Goal: Task Accomplishment & Management: Use online tool/utility

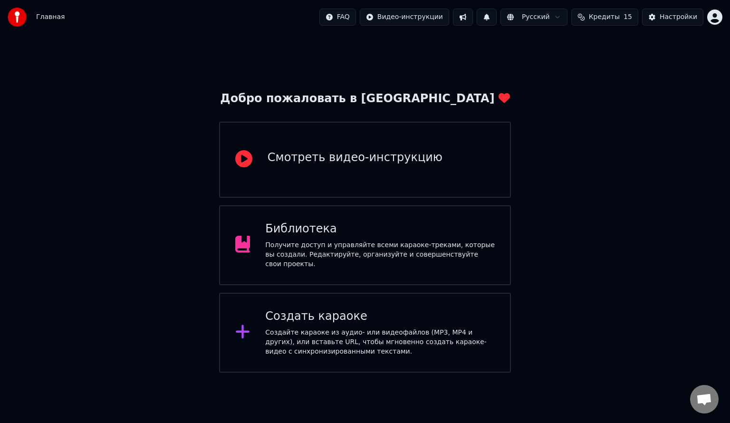
click at [279, 267] on div "Создать караоке" at bounding box center [380, 316] width 230 height 15
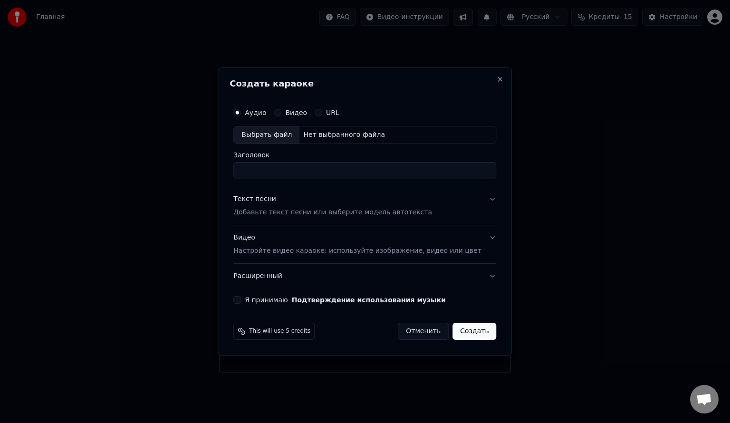
click at [264, 139] on div "Выбрать файл" at bounding box center [267, 134] width 66 height 17
click at [309, 172] on input "**********" at bounding box center [364, 170] width 263 height 17
type input "**********"
click at [271, 198] on div "Текст песни" at bounding box center [254, 199] width 43 height 10
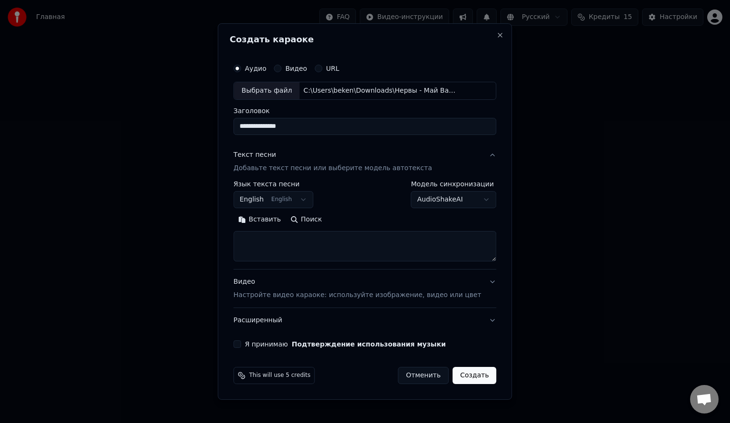
click at [299, 248] on textarea at bounding box center [364, 246] width 263 height 30
paste textarea "**********"
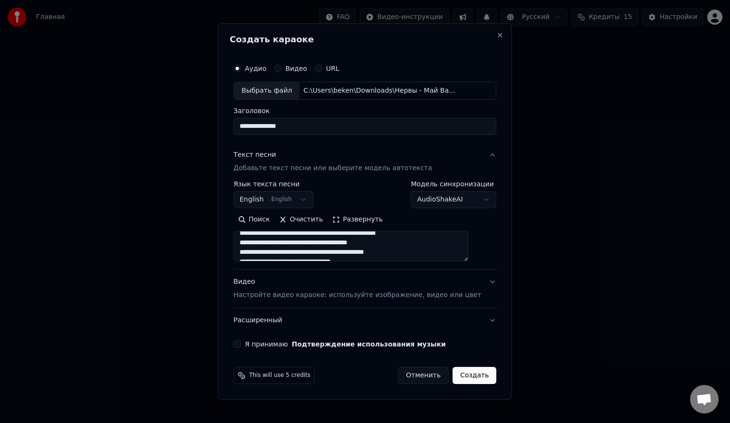
scroll to position [30, 0]
click at [373, 239] on textarea at bounding box center [350, 246] width 235 height 30
click at [373, 243] on textarea at bounding box center [350, 246] width 235 height 30
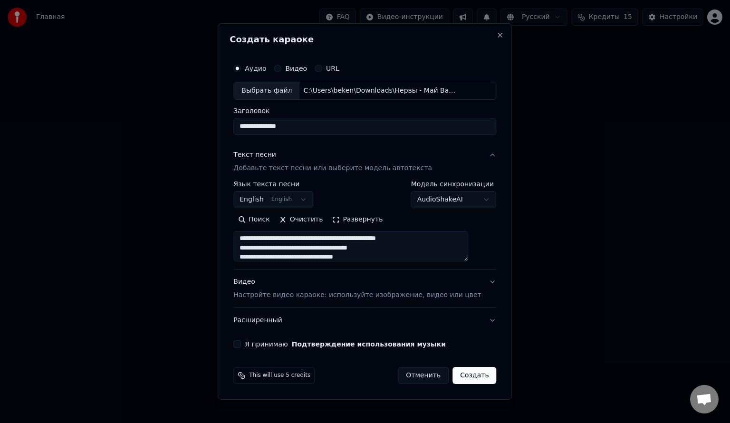
click at [373, 248] on textarea at bounding box center [350, 246] width 235 height 30
click at [373, 234] on textarea at bounding box center [350, 246] width 235 height 30
click at [369, 236] on textarea at bounding box center [350, 246] width 235 height 30
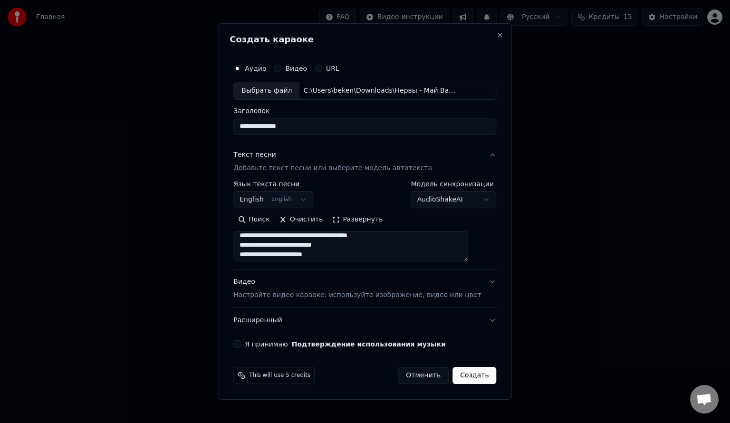
scroll to position [516, 0]
click at [373, 246] on textarea at bounding box center [350, 246] width 235 height 30
click at [354, 241] on textarea at bounding box center [350, 246] width 235 height 30
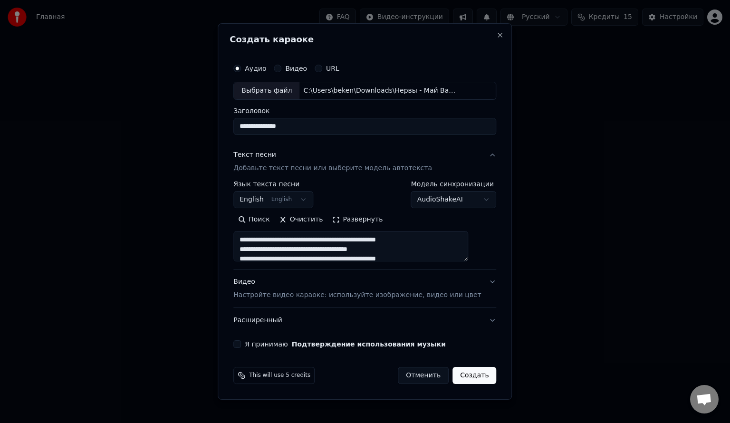
type textarea "**********"
click at [306, 267] on p "Настройте видео караоке: используйте изображение, видео или цвет" at bounding box center [357, 295] width 248 height 10
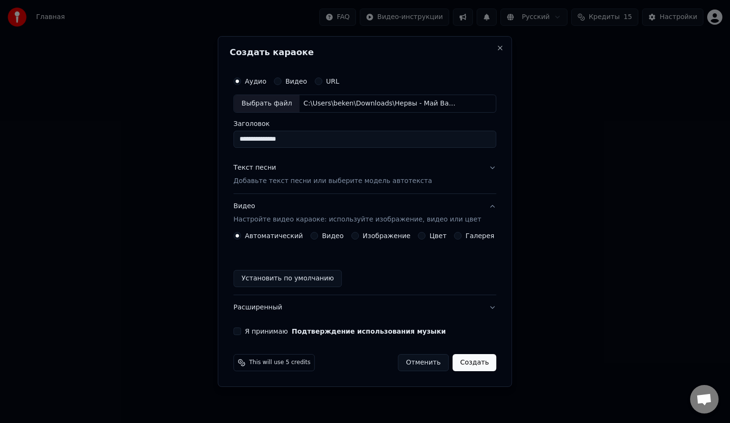
click at [373, 235] on label "Изображение" at bounding box center [387, 235] width 48 height 7
click at [359, 235] on button "Изображение" at bounding box center [355, 236] width 8 height 8
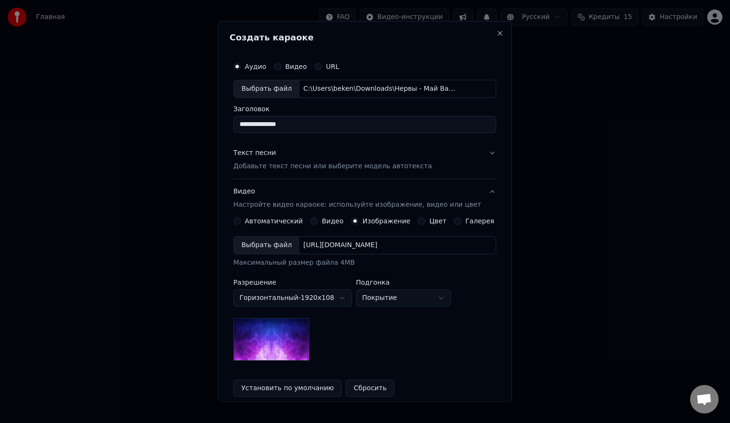
click at [263, 247] on div "Выбрать файл" at bounding box center [267, 244] width 66 height 17
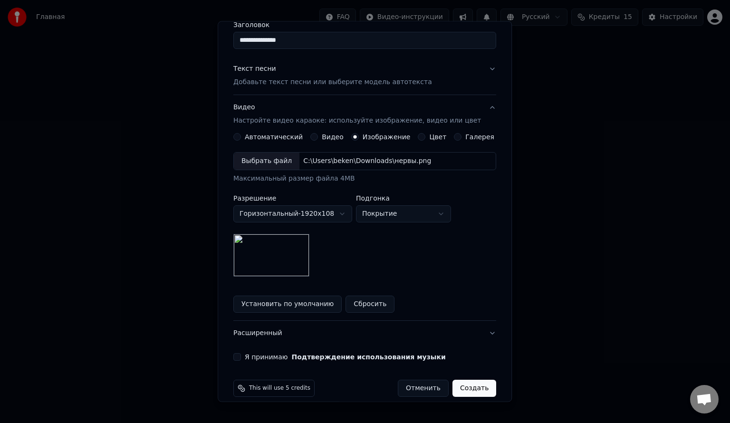
scroll to position [94, 0]
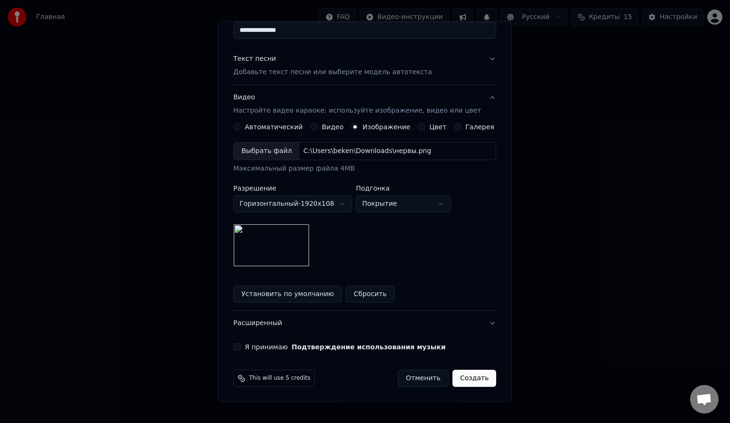
click at [252, 267] on label "Я принимаю Подтверждение использования музыки" at bounding box center [345, 347] width 201 height 7
click at [241, 267] on button "Я принимаю Подтверждение использования музыки" at bounding box center [237, 347] width 8 height 8
click at [373, 267] on button "Создать" at bounding box center [475, 378] width 44 height 17
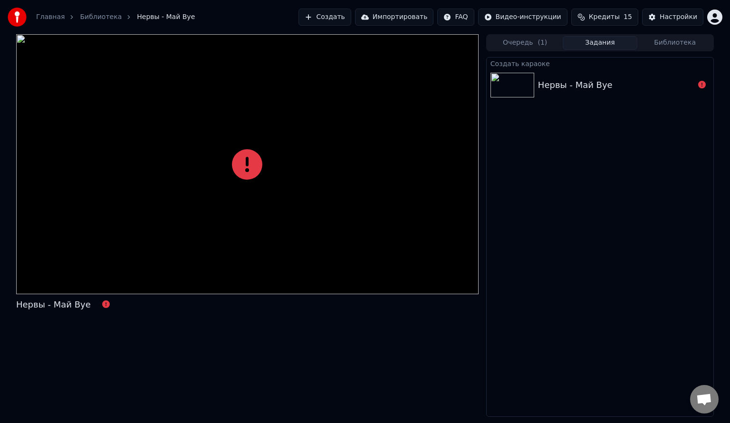
click at [373, 90] on div "Нервы - Май Bye" at bounding box center [616, 84] width 156 height 13
click at [373, 87] on div at bounding box center [702, 84] width 15 height 11
click at [373, 86] on div at bounding box center [702, 84] width 15 height 11
click at [242, 164] on icon at bounding box center [247, 164] width 30 height 30
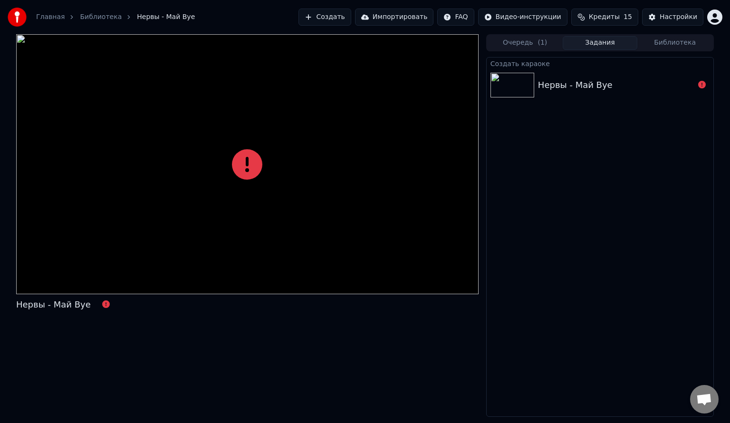
click at [242, 164] on icon at bounding box center [247, 164] width 30 height 30
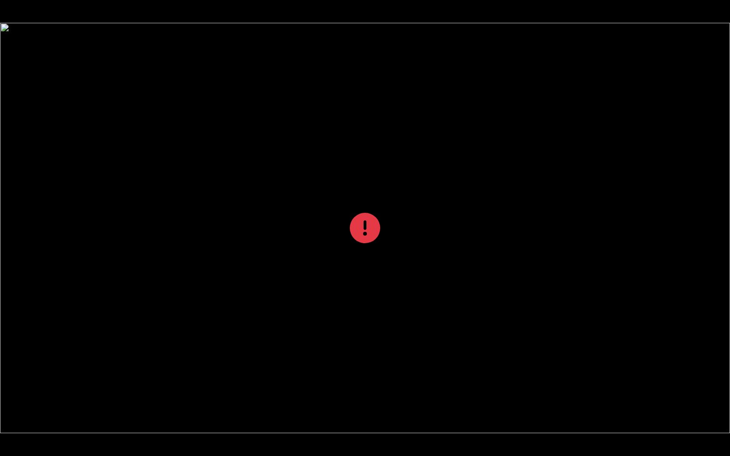
click at [242, 174] on div at bounding box center [365, 228] width 730 height 411
click at [286, 237] on div at bounding box center [365, 228] width 730 height 411
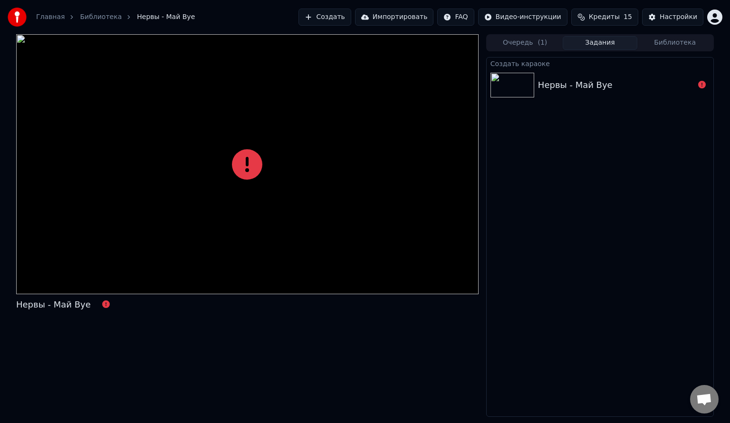
click at [373, 196] on div "Создать караоке Нервы - Май Bye" at bounding box center [600, 237] width 228 height 360
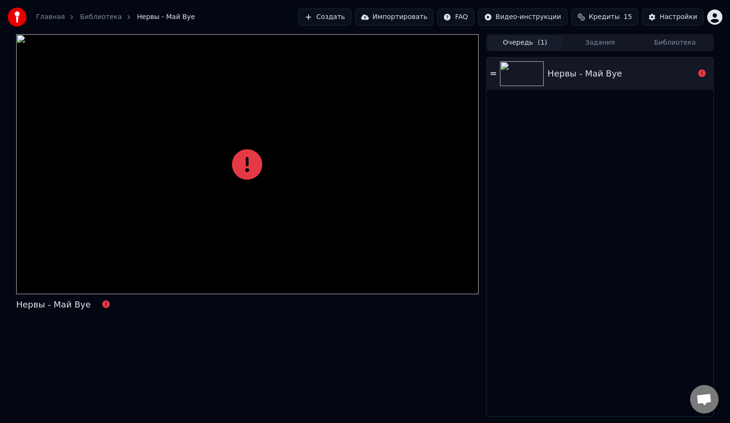
click at [373, 42] on button "Очередь ( 1 )" at bounding box center [525, 43] width 75 height 14
click at [373, 72] on icon at bounding box center [494, 73] width 6 height 2
click at [373, 74] on div "Нервы - Май Bye" at bounding box center [600, 74] width 227 height 32
click at [351, 12] on button "Создать" at bounding box center [325, 17] width 52 height 17
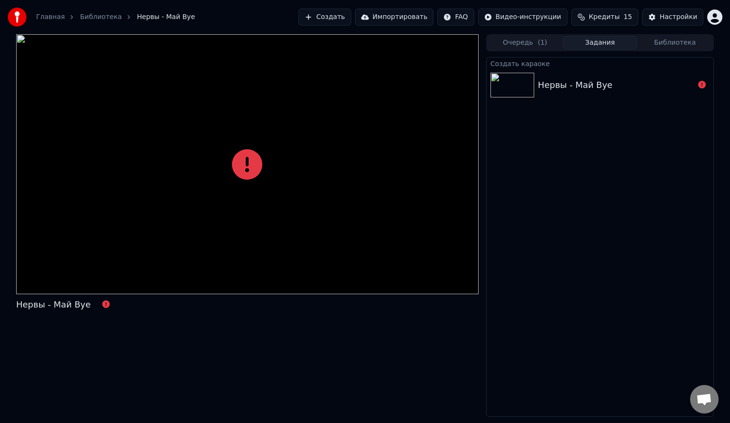
click at [373, 48] on button "Задания" at bounding box center [600, 43] width 75 height 14
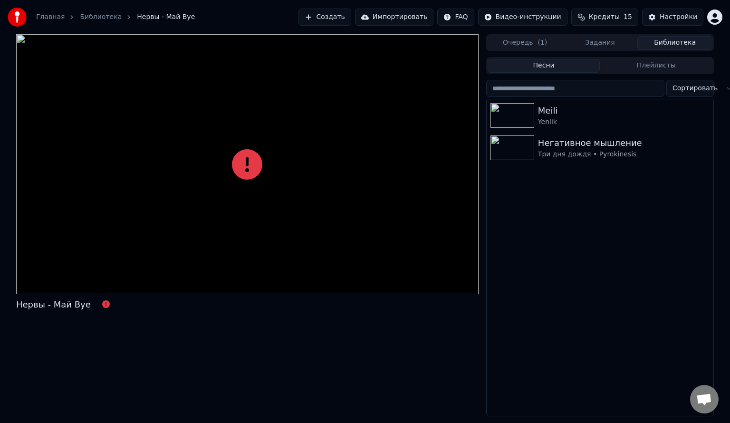
click at [373, 40] on button "Библиотека" at bounding box center [675, 43] width 75 height 14
click at [342, 11] on button "Создать" at bounding box center [325, 17] width 52 height 17
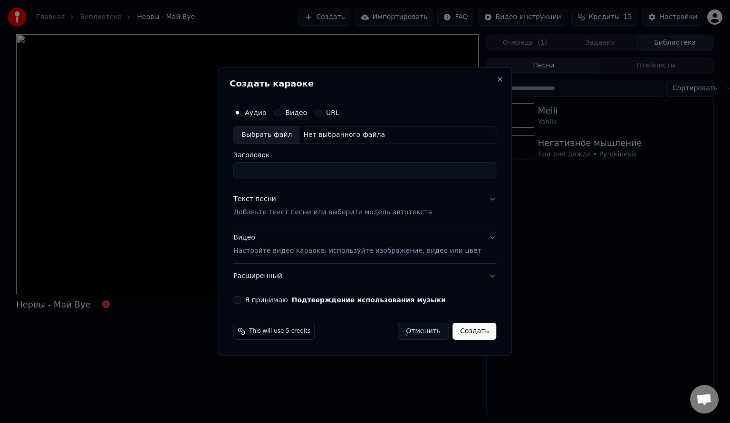
click at [274, 132] on div "Выбрать файл" at bounding box center [267, 134] width 66 height 17
click at [301, 172] on input "**********" at bounding box center [364, 170] width 263 height 17
type input "**********"
click at [291, 213] on p "Добавьте текст песни или выберите модель автотекста" at bounding box center [332, 213] width 199 height 10
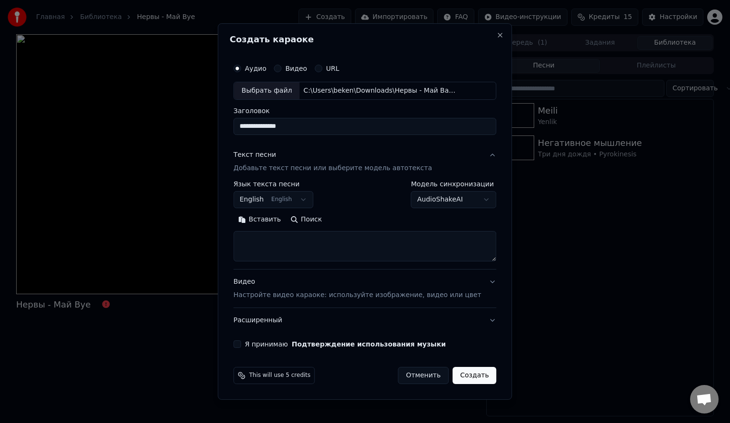
click at [268, 249] on textarea at bounding box center [364, 246] width 263 height 30
paste textarea "**********"
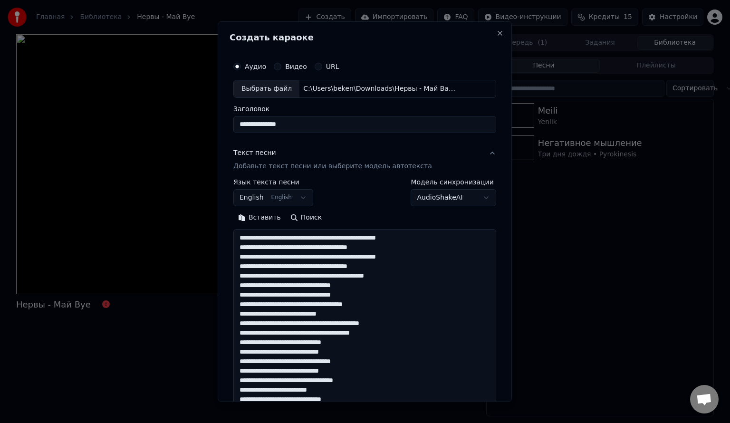
scroll to position [572, 0]
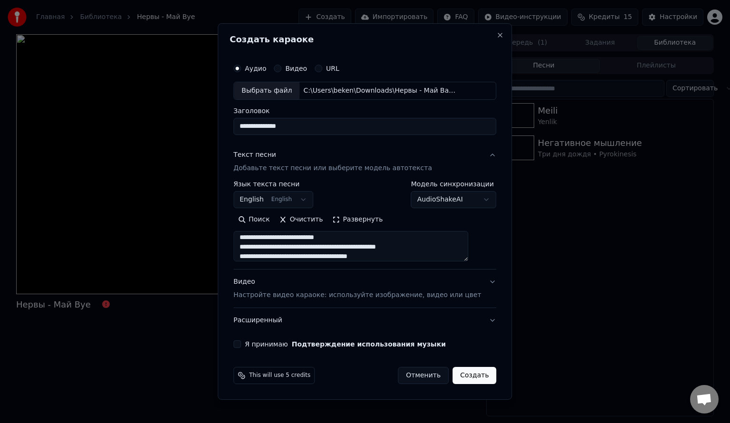
type textarea "**********"
click at [306, 195] on body "**********" at bounding box center [365, 211] width 730 height 423
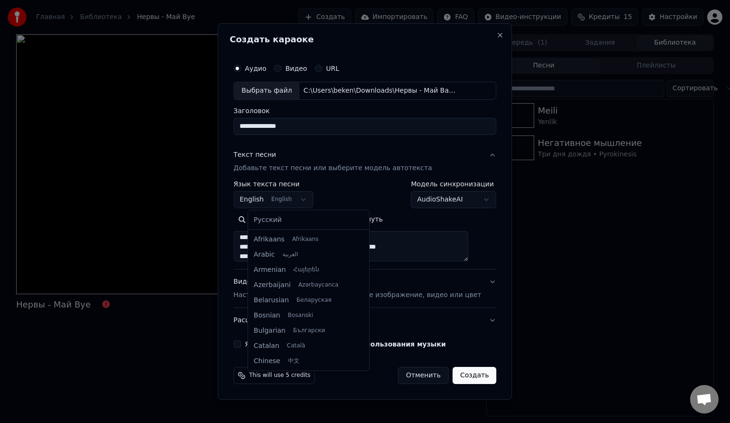
scroll to position [76, 0]
select select "**"
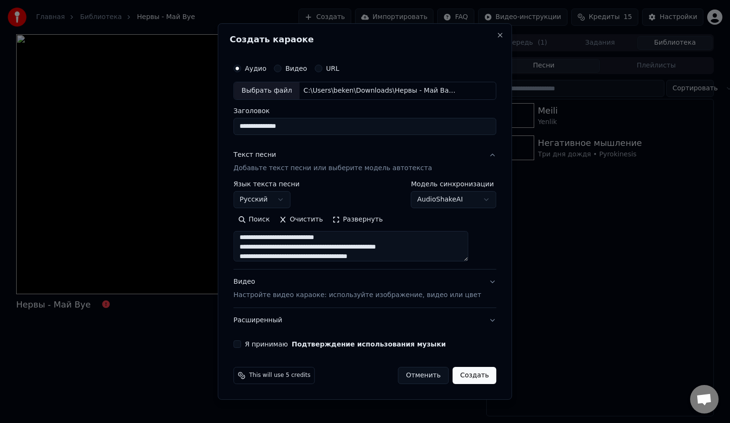
click at [343, 240] on textarea at bounding box center [350, 246] width 235 height 30
click at [373, 247] on textarea at bounding box center [350, 246] width 235 height 30
click at [362, 243] on textarea at bounding box center [350, 246] width 235 height 30
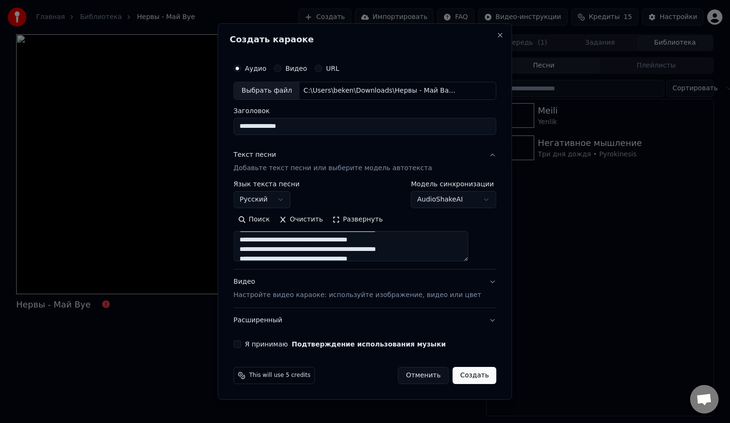
scroll to position [237, 0]
click at [373, 241] on textarea at bounding box center [350, 246] width 235 height 30
click at [373, 242] on textarea at bounding box center [350, 246] width 235 height 30
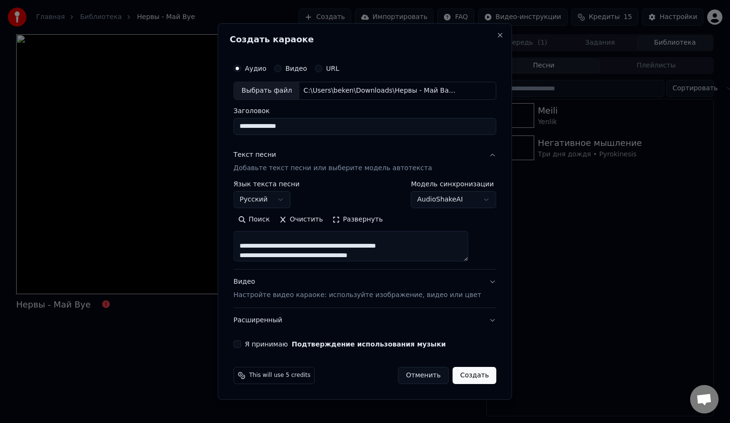
type textarea "**********"
click at [276, 267] on p "Настройте видео караоке: используйте изображение, видео или цвет" at bounding box center [357, 295] width 248 height 10
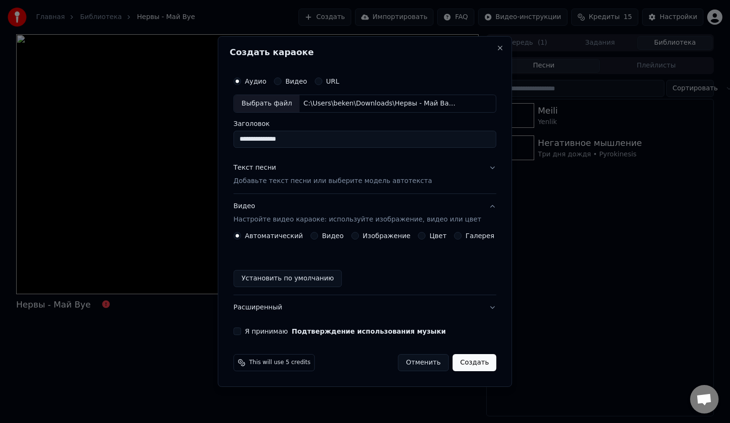
click at [373, 234] on label "Изображение" at bounding box center [387, 235] width 48 height 7
click at [359, 234] on button "Изображение" at bounding box center [355, 236] width 8 height 8
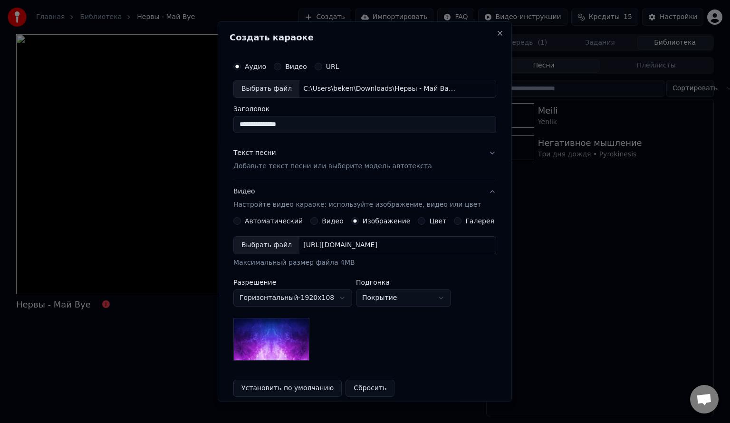
click at [248, 238] on div "Выбрать файл" at bounding box center [267, 244] width 66 height 17
click at [259, 156] on div "Текст песни" at bounding box center [254, 153] width 43 height 10
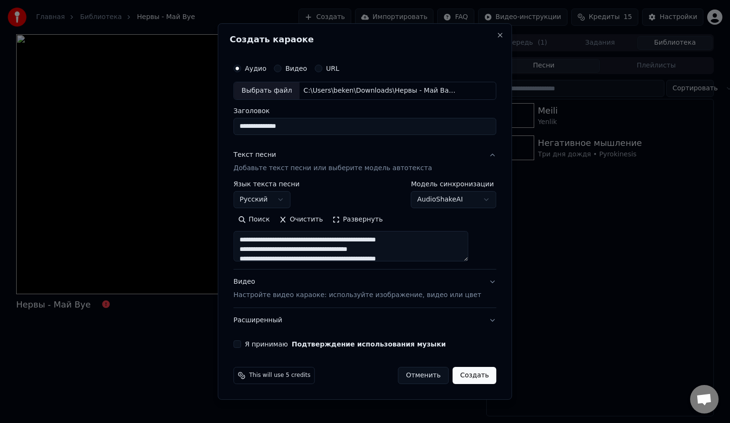
click at [254, 267] on div "**********" at bounding box center [365, 203] width 271 height 297
click at [241, 267] on button "Я принимаю Подтверждение использования музыки" at bounding box center [237, 344] width 8 height 8
click at [373, 267] on button "Создать" at bounding box center [475, 375] width 44 height 17
select select
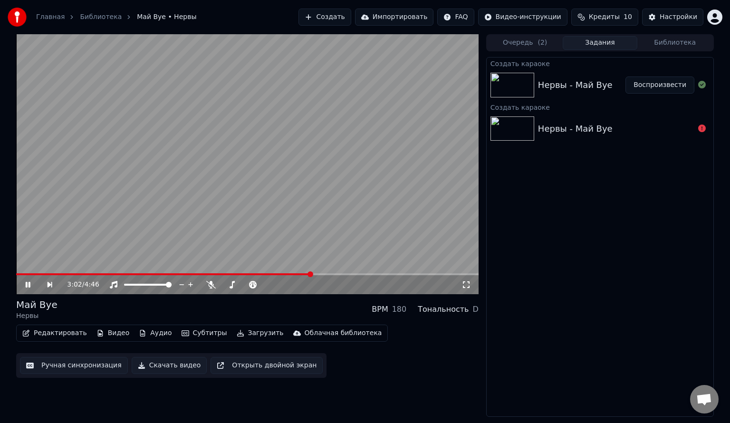
drag, startPoint x: 304, startPoint y: 272, endPoint x: 158, endPoint y: 267, distance: 146.5
click at [158, 267] on video at bounding box center [247, 164] width 463 height 260
click at [27, 267] on icon at bounding box center [35, 285] width 22 height 8
click at [256, 225] on video at bounding box center [247, 164] width 463 height 260
click at [182, 202] on video at bounding box center [247, 164] width 463 height 260
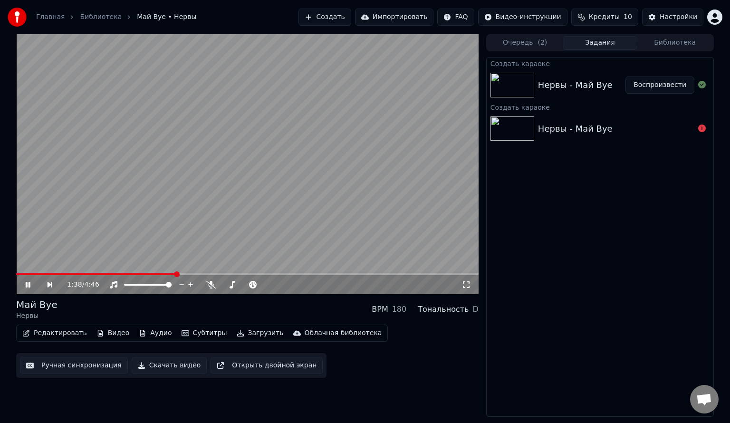
click at [166, 267] on div "1:38 / 4:46" at bounding box center [247, 284] width 463 height 19
click at [152, 267] on span at bounding box center [153, 274] width 6 height 6
click at [354, 267] on span at bounding box center [247, 274] width 463 height 2
click at [230, 193] on video at bounding box center [247, 164] width 463 height 260
click at [61, 267] on button "Ручная синхронизация" at bounding box center [74, 365] width 108 height 17
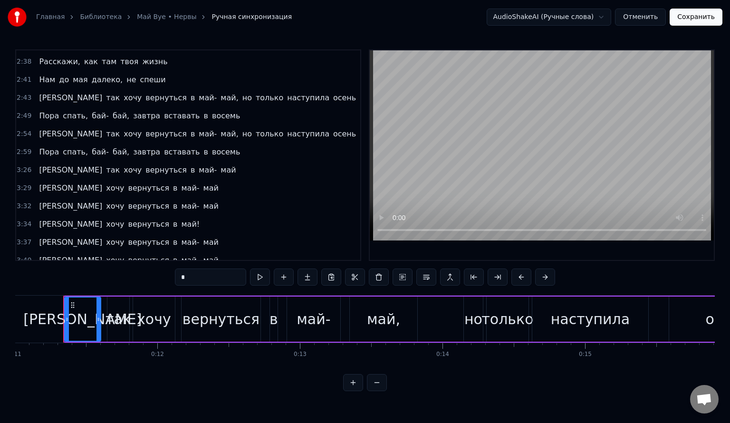
scroll to position [892, 0]
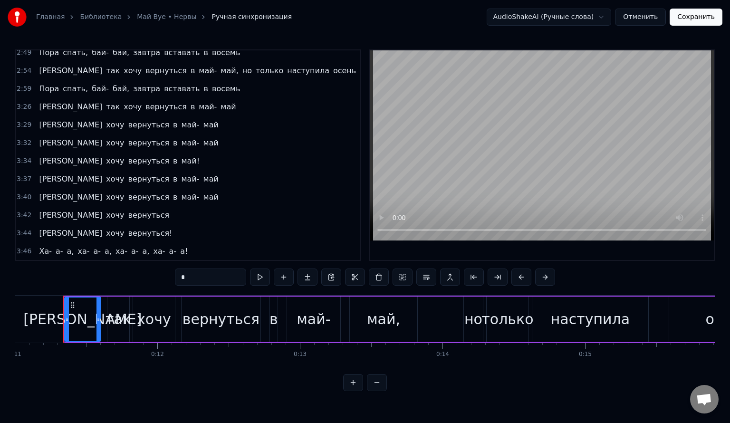
click at [55, 246] on span "а-" at bounding box center [60, 251] width 10 height 11
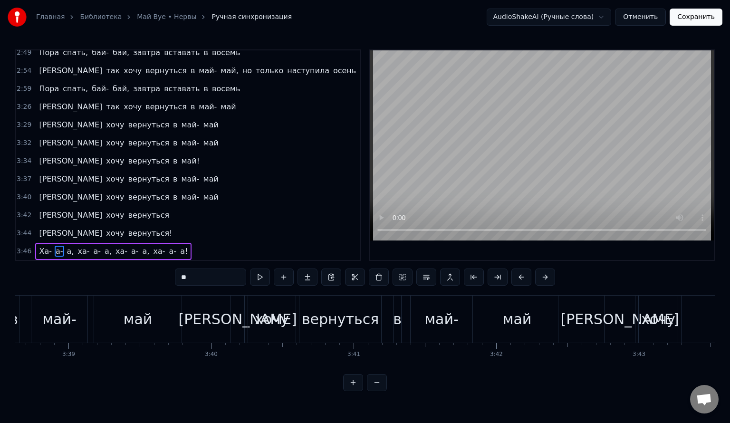
scroll to position [0, 32938]
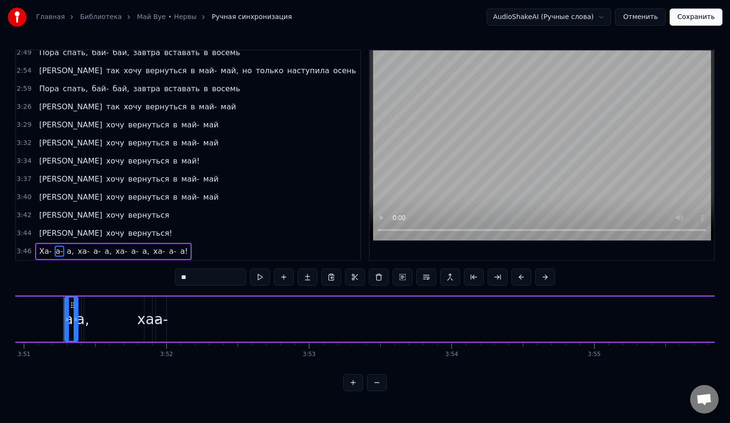
click at [39, 246] on span "Ха-" at bounding box center [45, 251] width 15 height 11
type input "***"
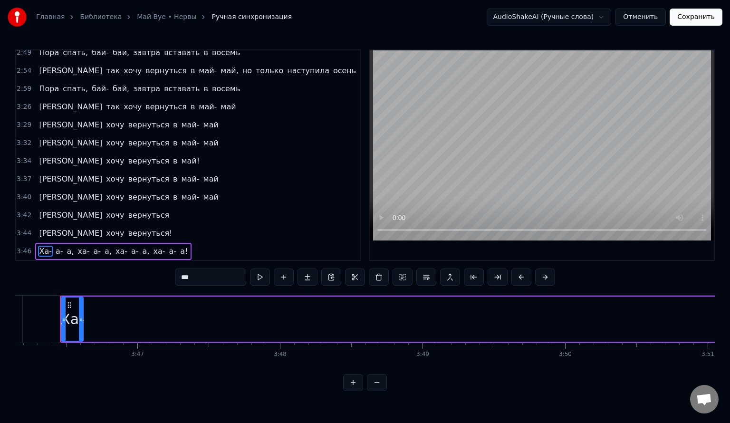
scroll to position [0, 32250]
drag, startPoint x: 67, startPoint y: 302, endPoint x: 66, endPoint y: 308, distance: 5.3
click at [66, 267] on div at bounding box center [67, 319] width 4 height 43
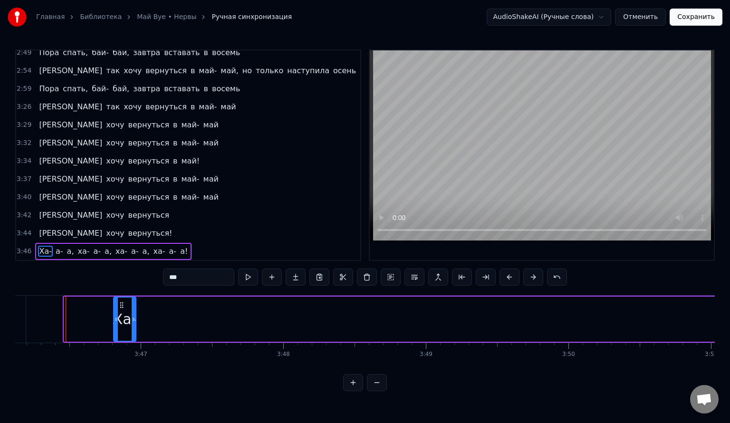
drag, startPoint x: 75, startPoint y: 304, endPoint x: 125, endPoint y: 311, distance: 50.4
click at [125, 267] on div "Ха-" at bounding box center [124, 319] width 21 height 43
click at [71, 225] on div "Я хочу вернуться!" at bounding box center [105, 233] width 141 height 17
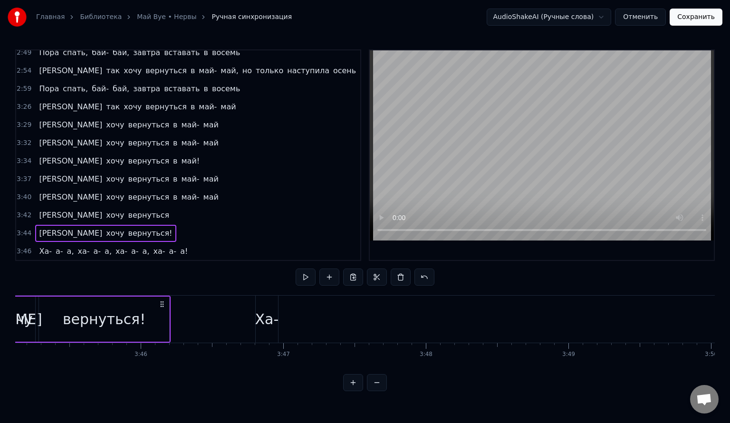
scroll to position [0, 32016]
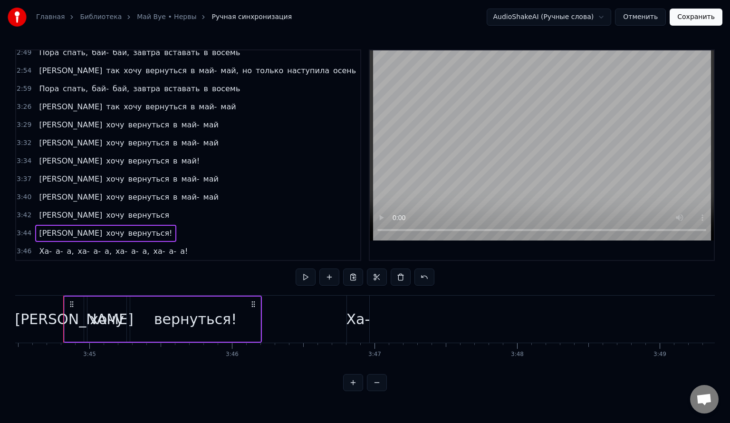
click at [77, 246] on span "ха-" at bounding box center [84, 251] width 14 height 11
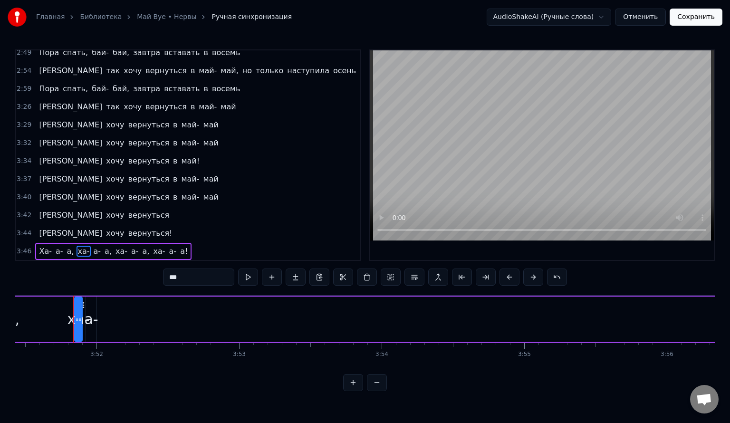
scroll to position [0, 33017]
click at [39, 246] on span "Ха-" at bounding box center [45, 251] width 15 height 11
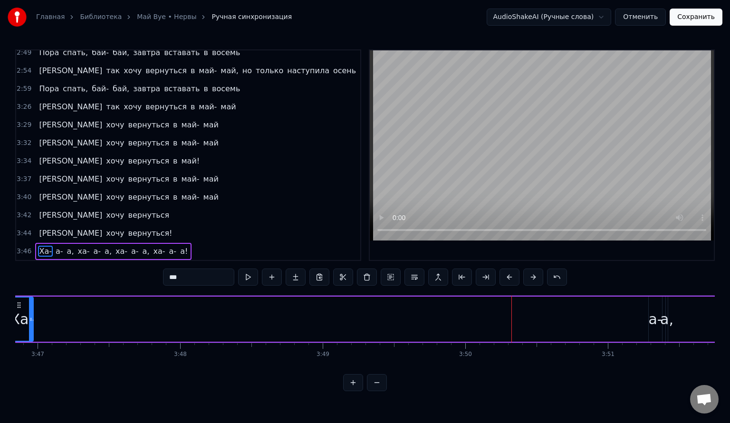
scroll to position [0, 32353]
click at [373, 267] on div "а-" at bounding box center [656, 319] width 14 height 21
click at [373, 267] on div "а," at bounding box center [667, 319] width 13 height 21
click at [373, 267] on div "а-" at bounding box center [656, 319] width 14 height 21
type input "**"
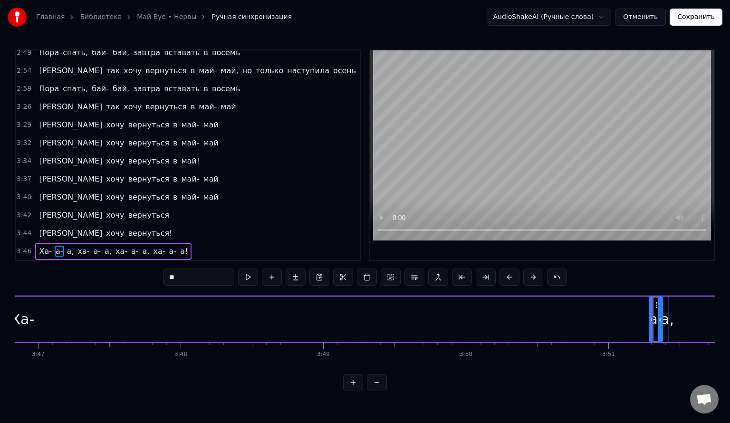
drag, startPoint x: 653, startPoint y: 310, endPoint x: 580, endPoint y: 321, distance: 73.6
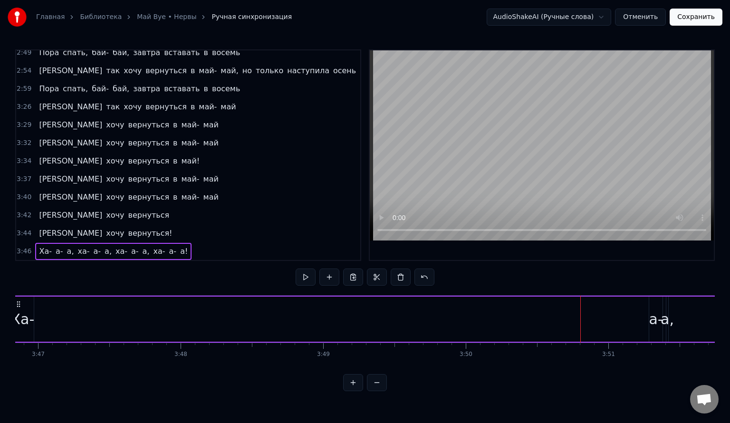
drag, startPoint x: 660, startPoint y: 305, endPoint x: 624, endPoint y: 302, distance: 36.2
click at [373, 267] on div "а-" at bounding box center [656, 319] width 14 height 21
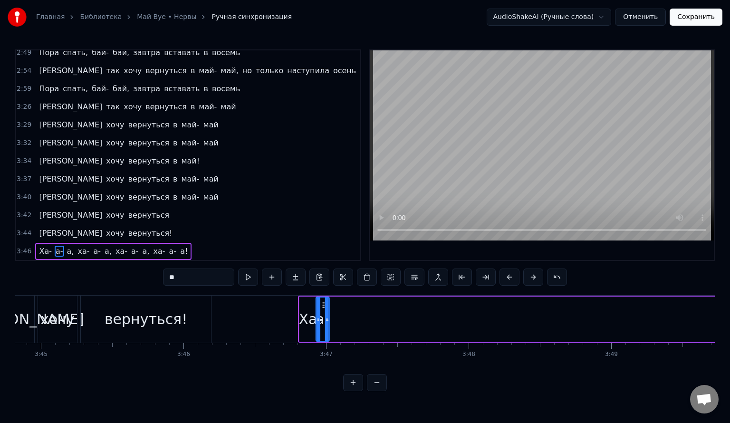
scroll to position [0, 32063]
drag, startPoint x: 654, startPoint y: 303, endPoint x: 162, endPoint y: 305, distance: 492.5
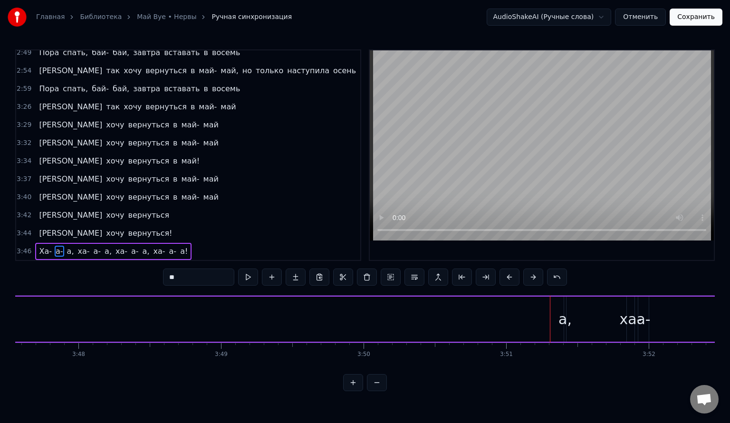
scroll to position [0, 32456]
click at [373, 267] on div "а," at bounding box center [564, 319] width 13 height 21
type input "**"
click at [373, 267] on div "а," at bounding box center [564, 319] width 13 height 21
drag, startPoint x: 564, startPoint y: 312, endPoint x: 514, endPoint y: 310, distance: 50.0
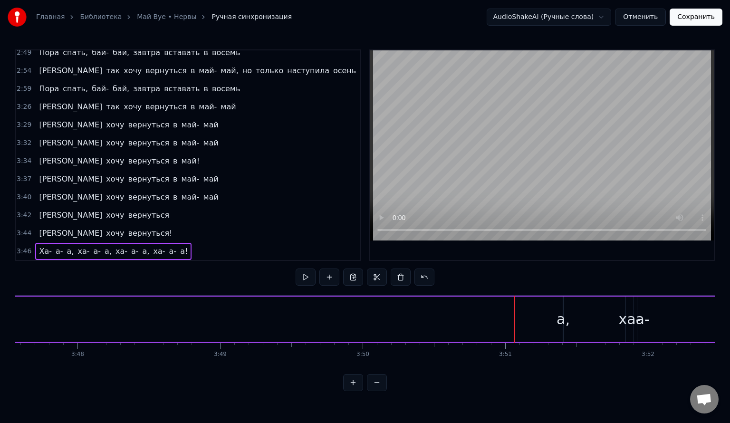
click at [373, 267] on div "а," at bounding box center [563, 319] width 13 height 21
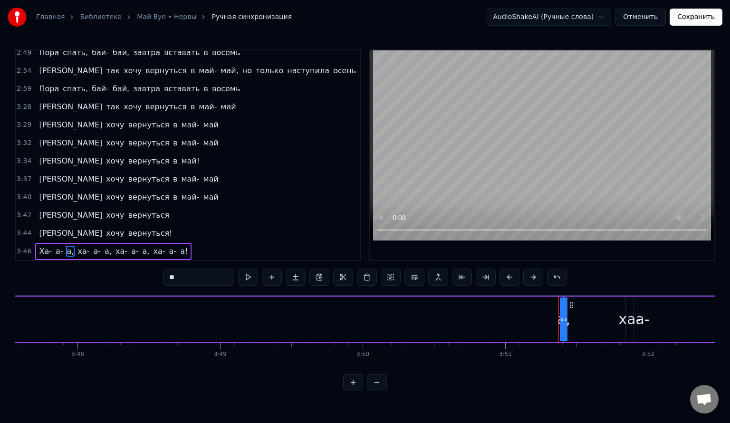
drag, startPoint x: 561, startPoint y: 315, endPoint x: 495, endPoint y: 313, distance: 66.6
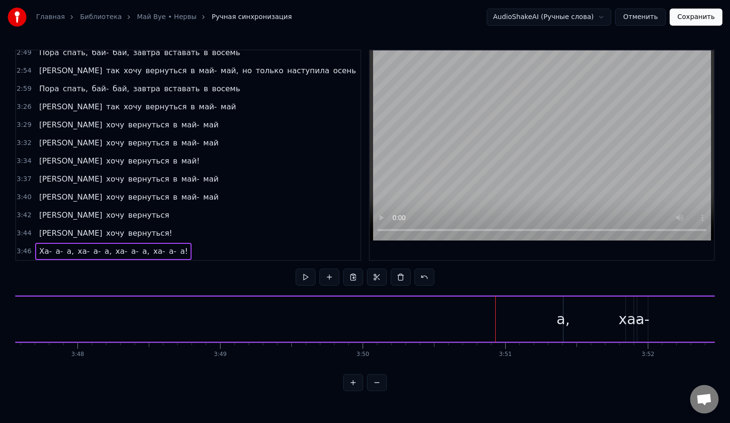
click at [373, 267] on div "а," at bounding box center [563, 319] width 13 height 21
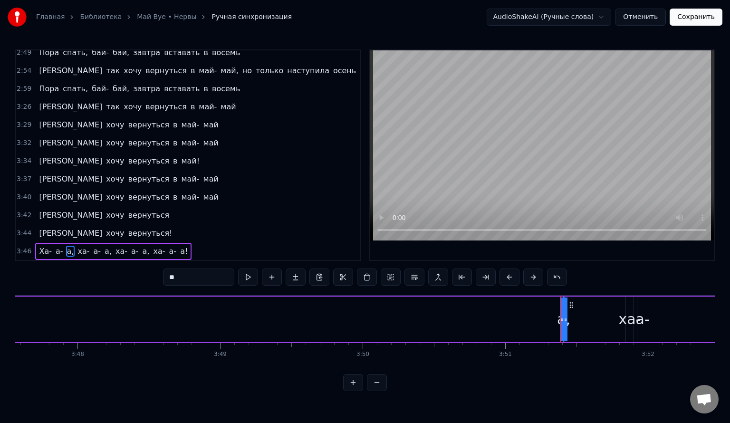
drag, startPoint x: 561, startPoint y: 324, endPoint x: 544, endPoint y: 327, distance: 17.3
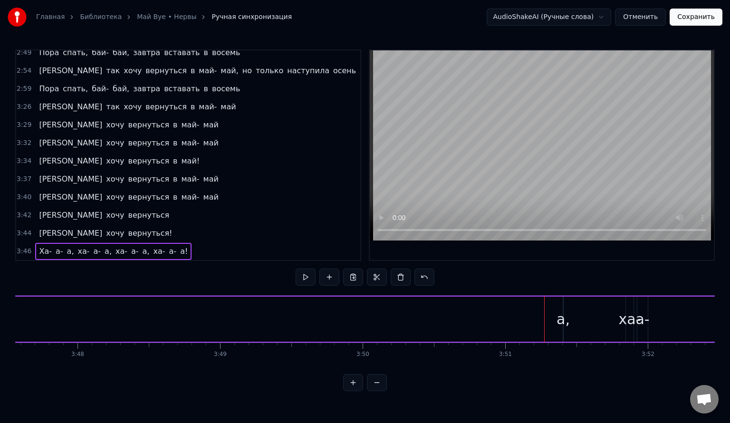
drag, startPoint x: 561, startPoint y: 319, endPoint x: 483, endPoint y: 310, distance: 78.4
click at [373, 267] on div "а," at bounding box center [563, 319] width 13 height 21
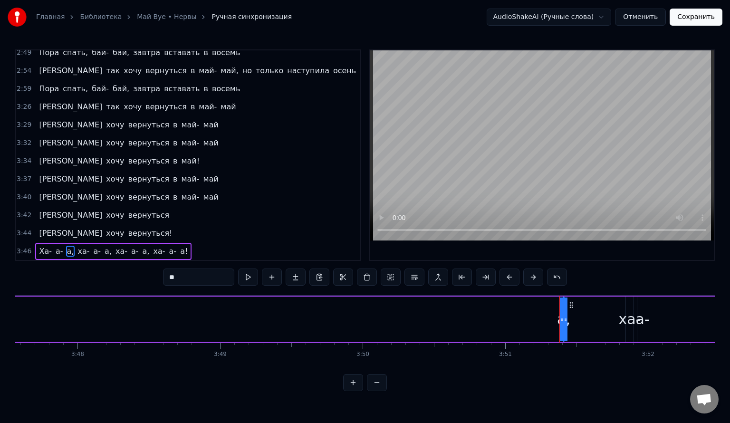
drag, startPoint x: 564, startPoint y: 316, endPoint x: 593, endPoint y: 315, distance: 28.5
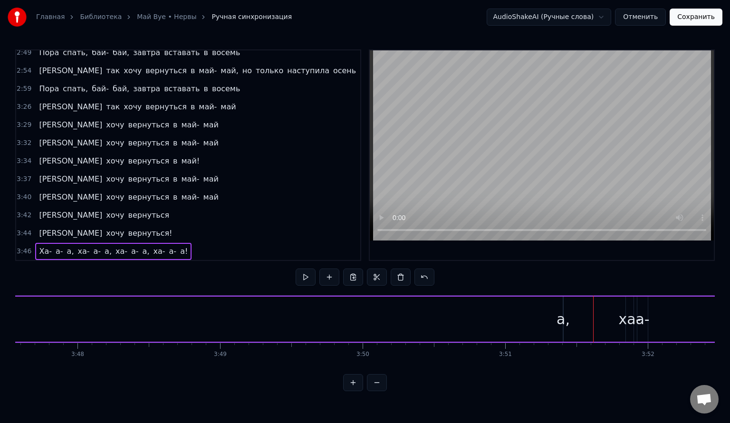
click at [373, 267] on div "а," at bounding box center [563, 319] width 13 height 21
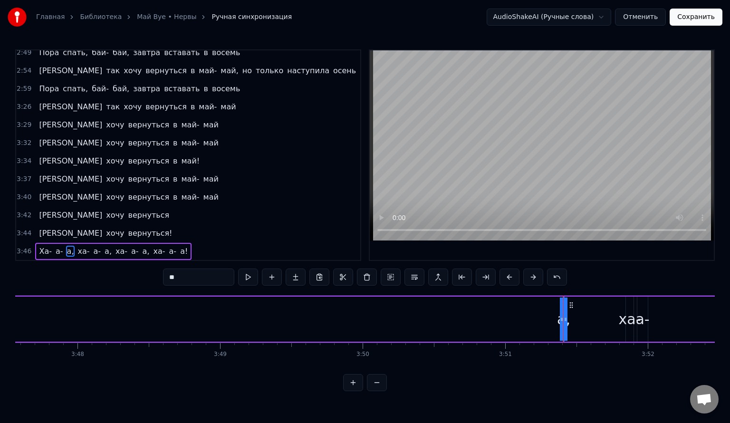
drag, startPoint x: 566, startPoint y: 317, endPoint x: 599, endPoint y: 311, distance: 33.8
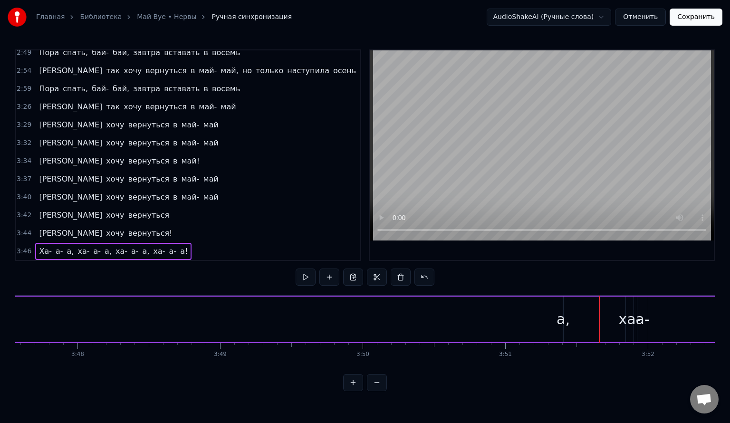
click at [373, 267] on div "а," at bounding box center [563, 319] width 13 height 21
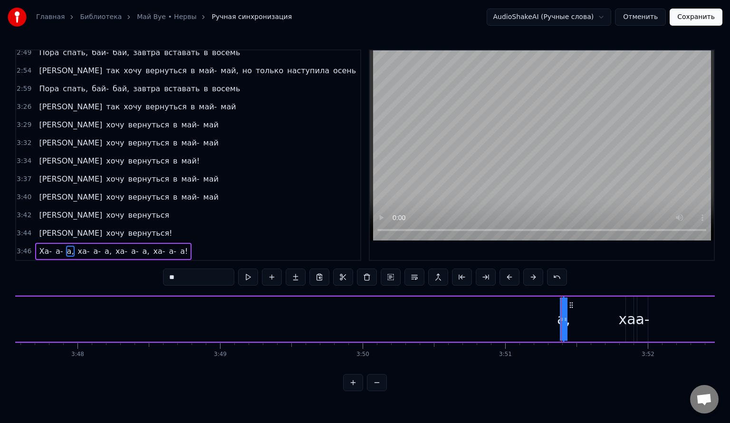
click at [373, 267] on div at bounding box center [561, 319] width 0 height 47
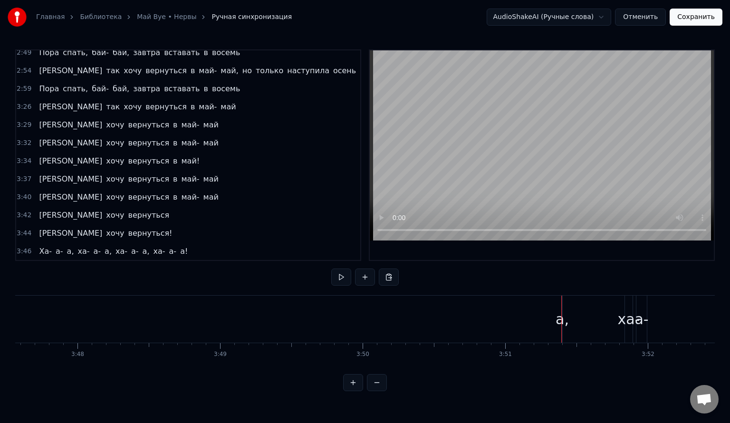
click at [373, 267] on div "а," at bounding box center [562, 319] width 13 height 21
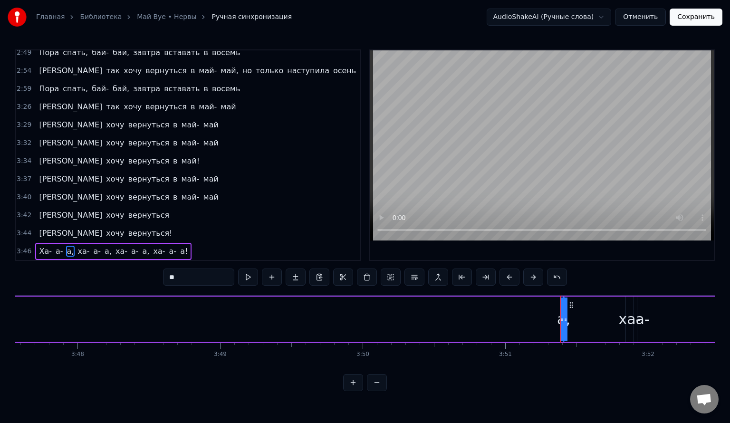
drag, startPoint x: 561, startPoint y: 317, endPoint x: 541, endPoint y: 314, distance: 19.8
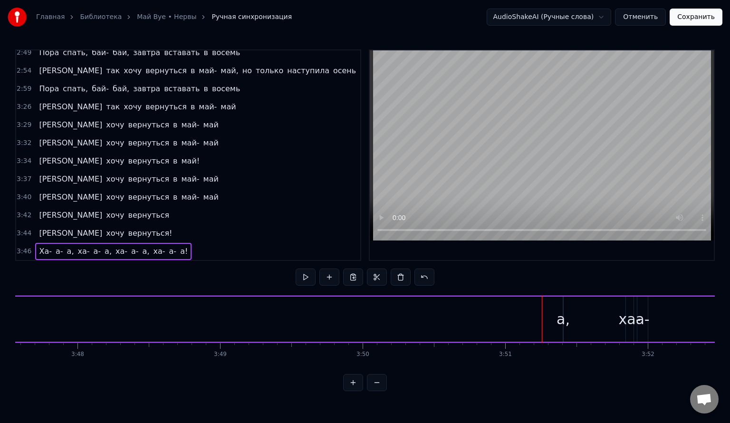
click at [373, 267] on div "а," at bounding box center [563, 319] width 13 height 21
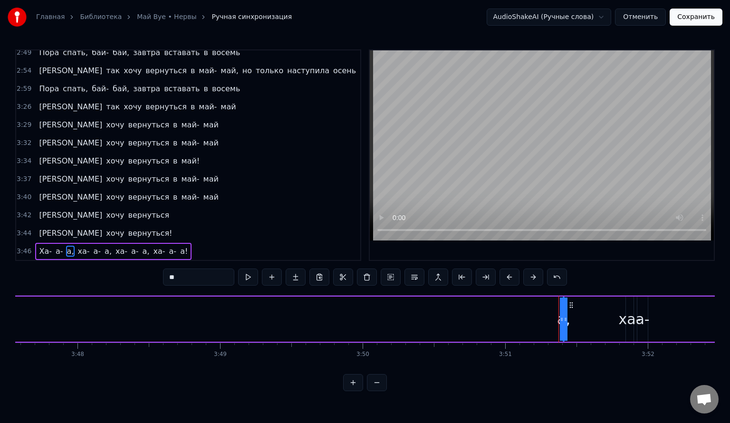
drag, startPoint x: 566, startPoint y: 313, endPoint x: 574, endPoint y: 313, distance: 8.1
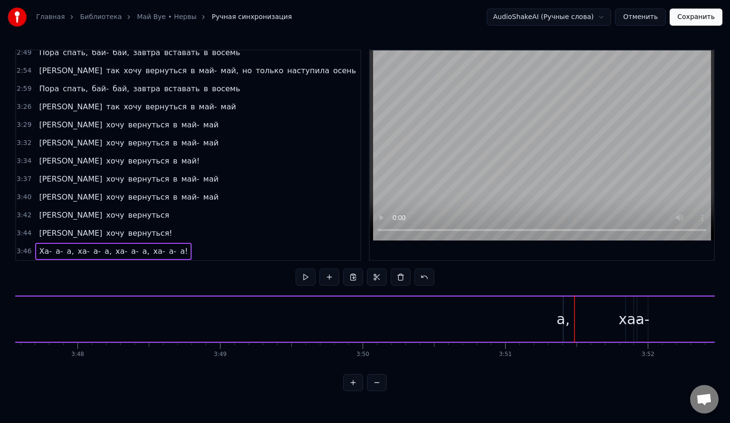
click at [373, 267] on div "а," at bounding box center [563, 319] width 13 height 21
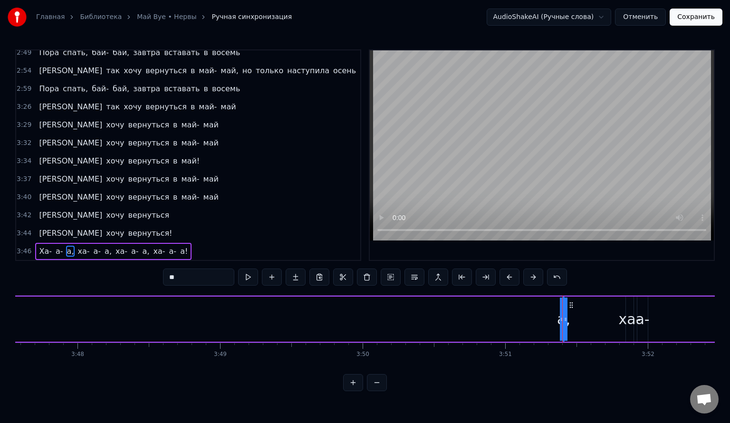
drag, startPoint x: 565, startPoint y: 315, endPoint x: 575, endPoint y: 315, distance: 10.0
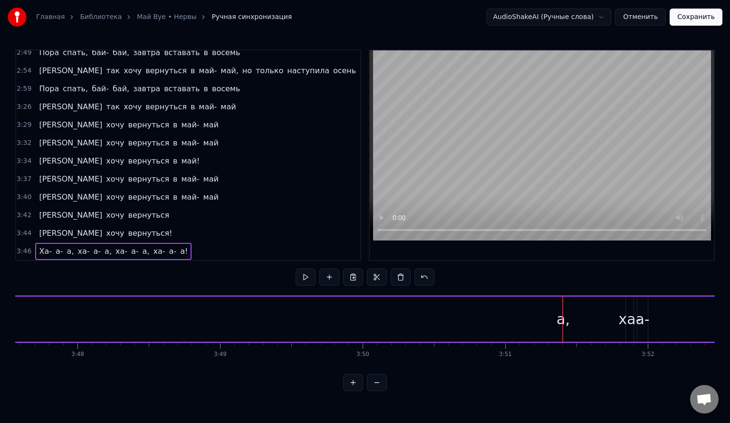
click at [373, 267] on div "а," at bounding box center [563, 319] width 13 height 21
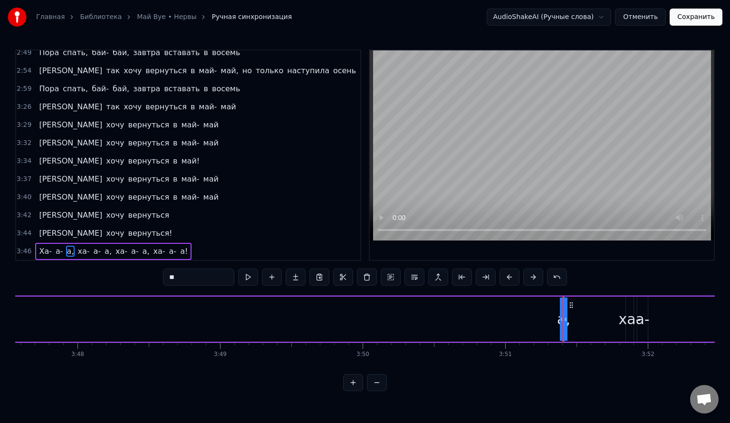
drag, startPoint x: 565, startPoint y: 319, endPoint x: 577, endPoint y: 317, distance: 12.5
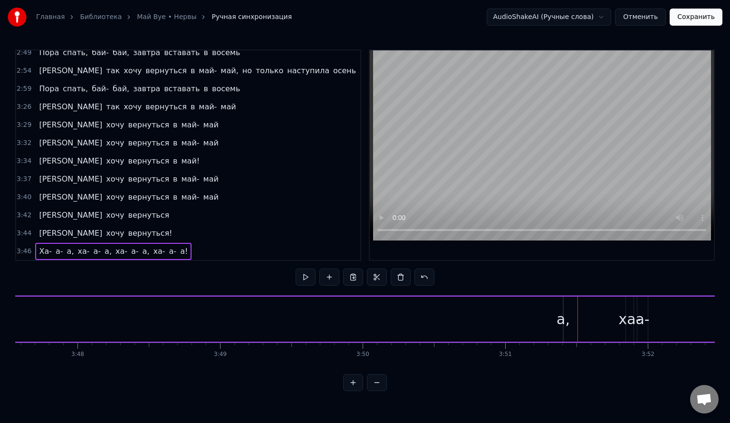
click at [373, 267] on div "а," at bounding box center [563, 319] width 13 height 21
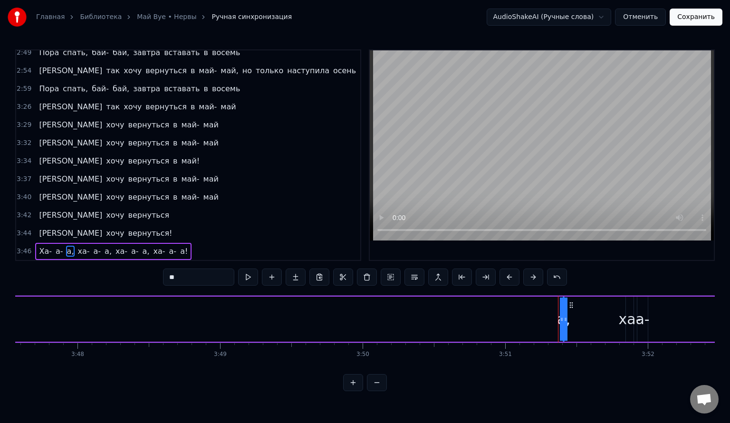
click at [373, 267] on div "а," at bounding box center [563, 319] width 13 height 21
drag, startPoint x: 565, startPoint y: 319, endPoint x: 525, endPoint y: 320, distance: 40.0
click at [373, 267] on icon at bounding box center [525, 320] width 4 height 8
drag, startPoint x: 542, startPoint y: 322, endPoint x: 440, endPoint y: 322, distance: 101.7
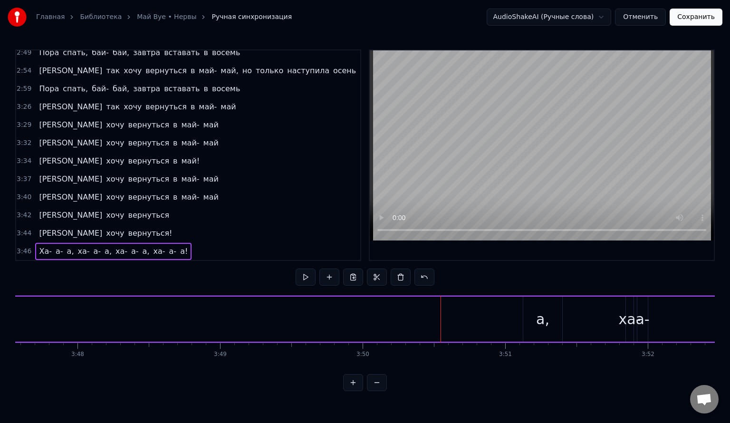
drag, startPoint x: 541, startPoint y: 314, endPoint x: 493, endPoint y: 305, distance: 48.9
click at [373, 267] on div "а," at bounding box center [542, 319] width 13 height 21
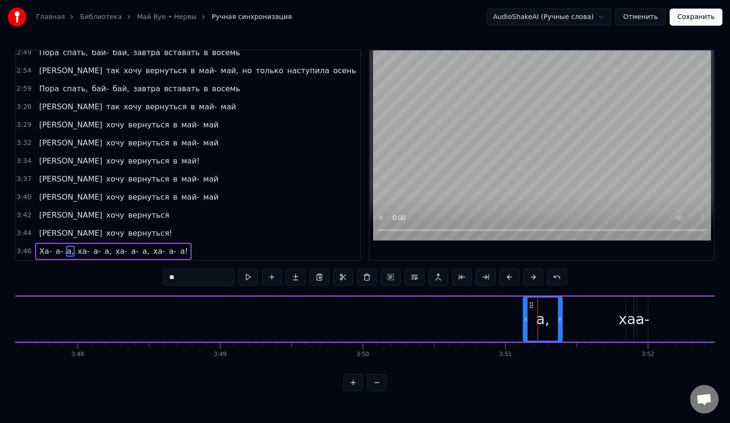
drag, startPoint x: 544, startPoint y: 300, endPoint x: 506, endPoint y: 310, distance: 39.2
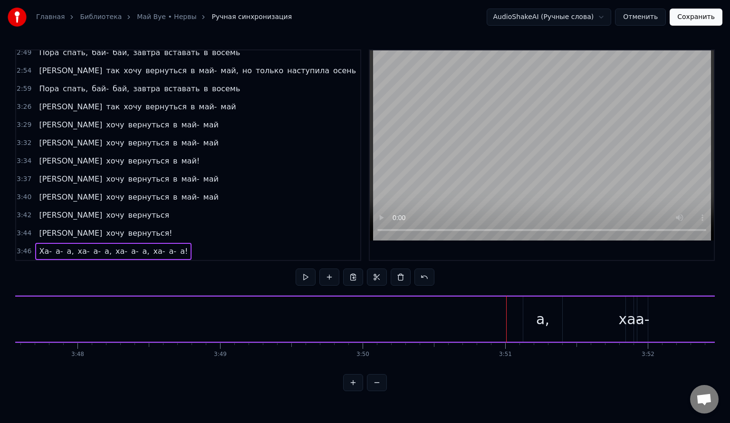
click at [373, 267] on div "а," at bounding box center [542, 319] width 13 height 21
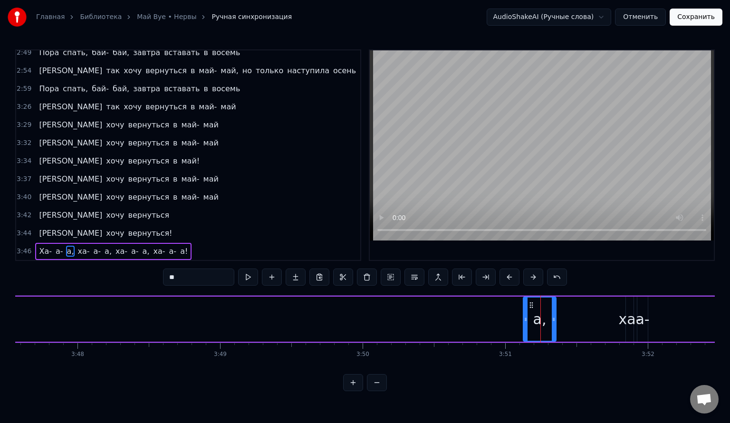
drag, startPoint x: 558, startPoint y: 316, endPoint x: 552, endPoint y: 317, distance: 6.3
click at [373, 267] on icon at bounding box center [554, 320] width 4 height 8
drag, startPoint x: 539, startPoint y: 322, endPoint x: 487, endPoint y: 331, distance: 52.1
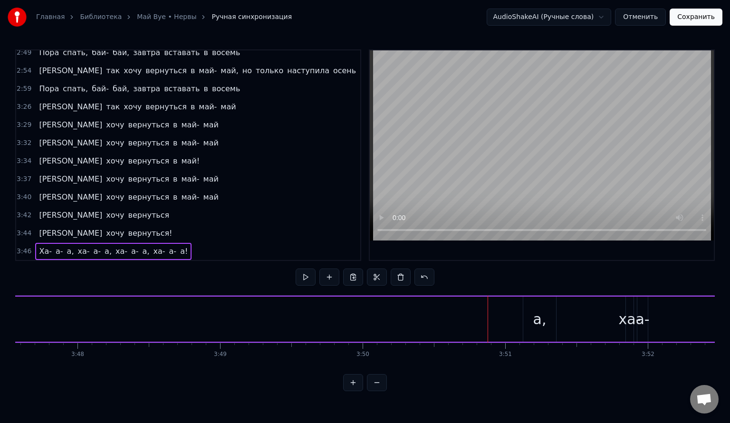
click at [373, 267] on div "а," at bounding box center [539, 319] width 13 height 21
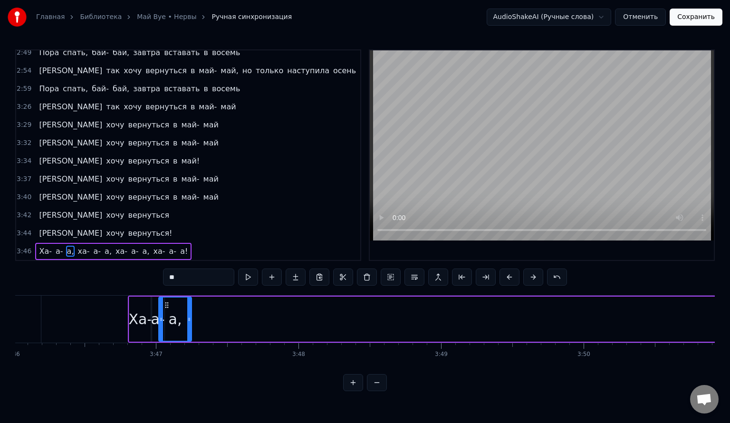
scroll to position [0, 32233]
drag, startPoint x: 530, startPoint y: 304, endPoint x: 168, endPoint y: 306, distance: 361.3
click at [168, 267] on icon at bounding box center [172, 305] width 8 height 8
click at [38, 246] on span "Ха-" at bounding box center [45, 251] width 15 height 11
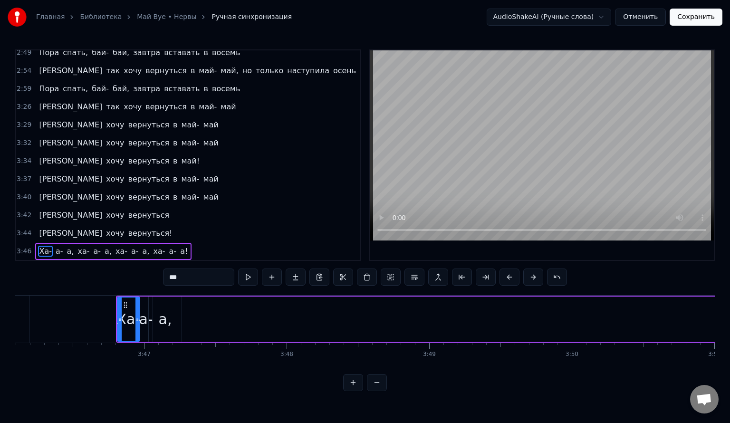
scroll to position [0, 32091]
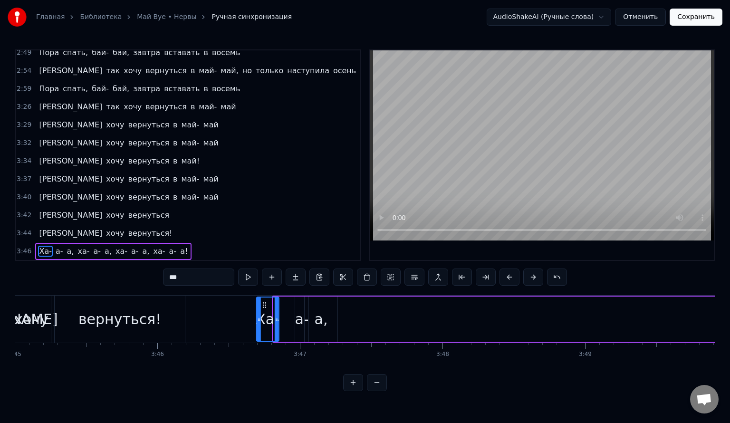
drag, startPoint x: 280, startPoint y: 308, endPoint x: 263, endPoint y: 311, distance: 17.0
click at [263, 267] on div "Ха-" at bounding box center [267, 319] width 21 height 43
drag, startPoint x: 300, startPoint y: 300, endPoint x: 295, endPoint y: 302, distance: 5.6
click at [295, 267] on div "а-" at bounding box center [301, 319] width 13 height 45
drag, startPoint x: 302, startPoint y: 303, endPoint x: 291, endPoint y: 309, distance: 12.6
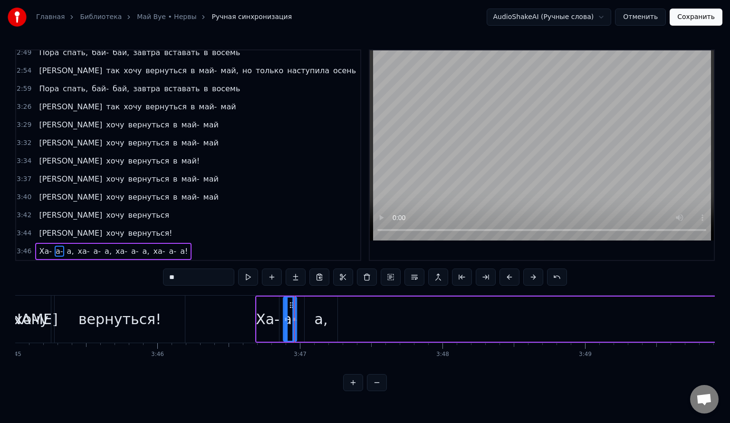
click at [291, 267] on div "а-" at bounding box center [290, 319] width 12 height 43
click at [264, 267] on div "Ха-" at bounding box center [268, 319] width 22 height 45
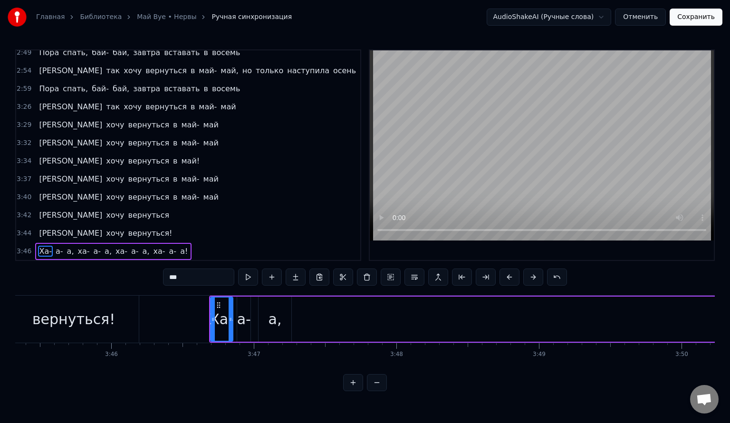
scroll to position [0, 32135]
click at [284, 267] on div "а," at bounding box center [277, 319] width 33 height 45
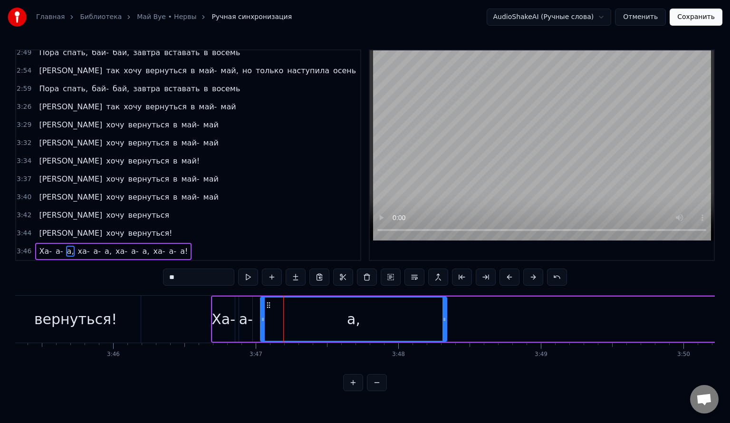
drag, startPoint x: 290, startPoint y: 319, endPoint x: 444, endPoint y: 341, distance: 155.1
click at [373, 267] on div "а," at bounding box center [353, 319] width 187 height 45
click at [38, 246] on span "Ха-" at bounding box center [45, 251] width 15 height 11
type input "***"
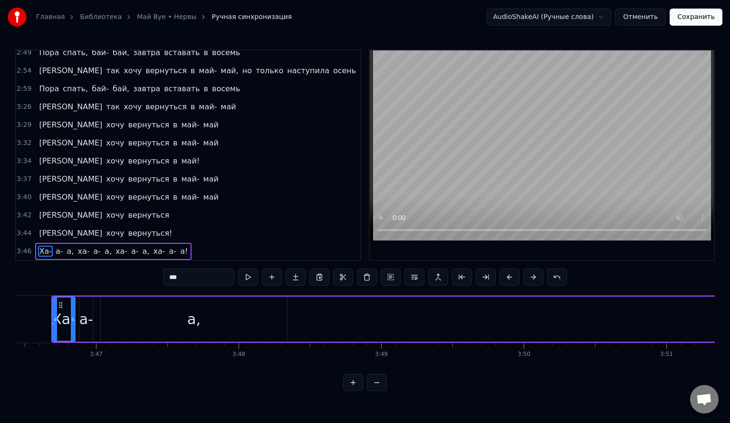
scroll to position [0, 32263]
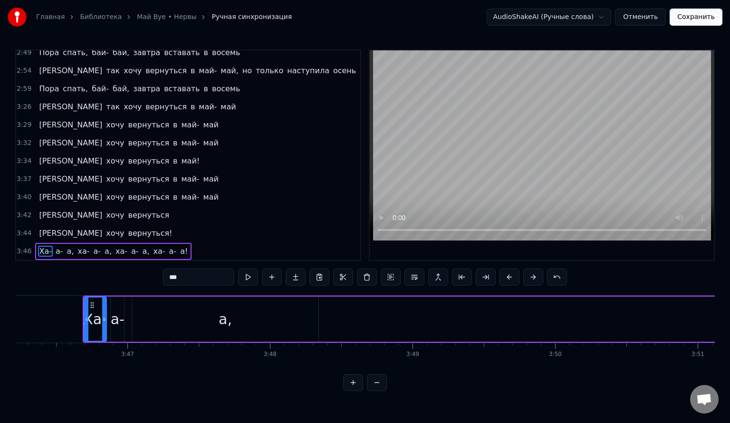
drag, startPoint x: 317, startPoint y: 319, endPoint x: 379, endPoint y: 336, distance: 65.0
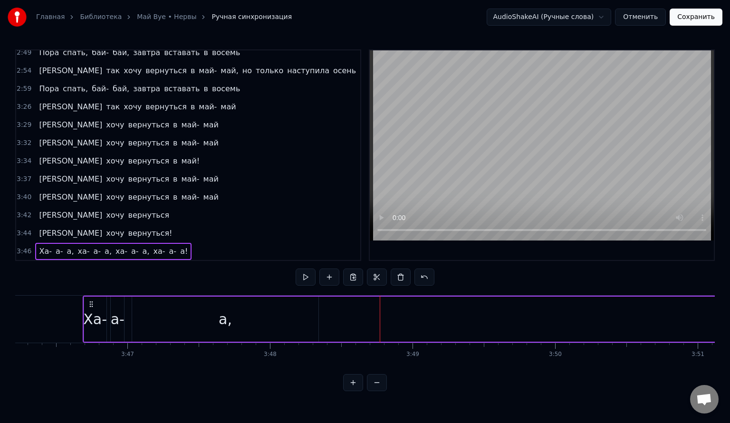
click at [302, 267] on div "а," at bounding box center [225, 319] width 186 height 45
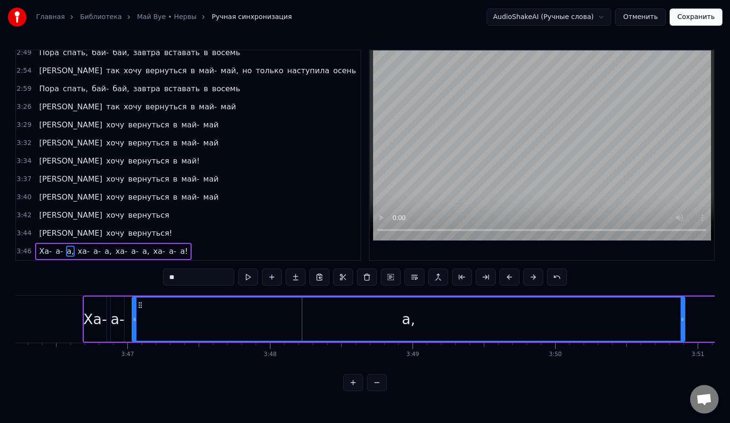
drag, startPoint x: 316, startPoint y: 316, endPoint x: 683, endPoint y: 337, distance: 367.6
click at [373, 267] on div at bounding box center [683, 319] width 4 height 43
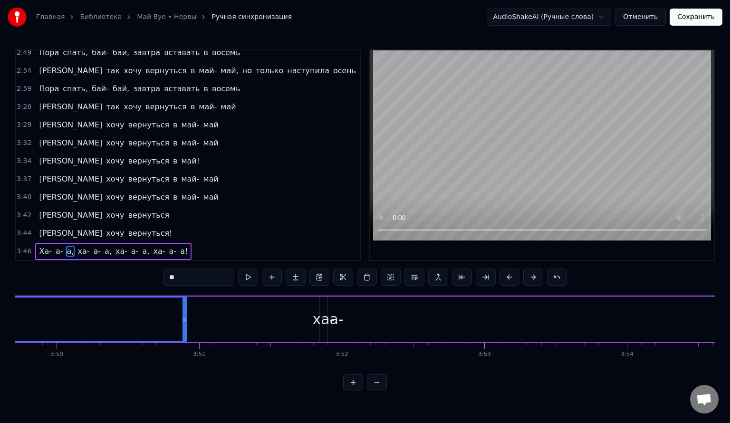
scroll to position [0, 32883]
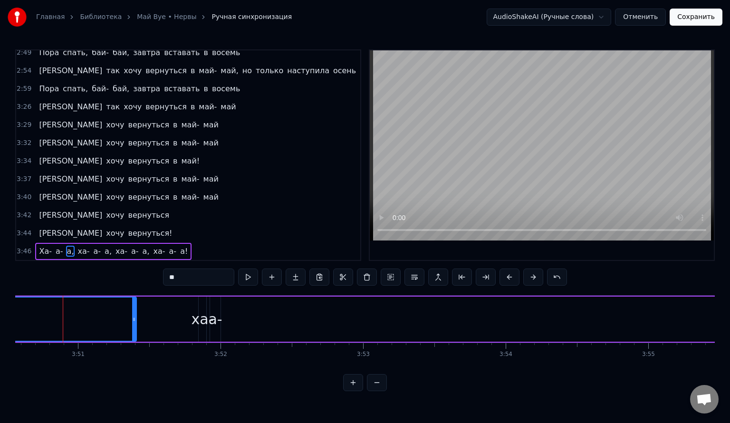
drag, startPoint x: 64, startPoint y: 312, endPoint x: 135, endPoint y: 323, distance: 71.7
click at [135, 267] on div at bounding box center [134, 319] width 4 height 43
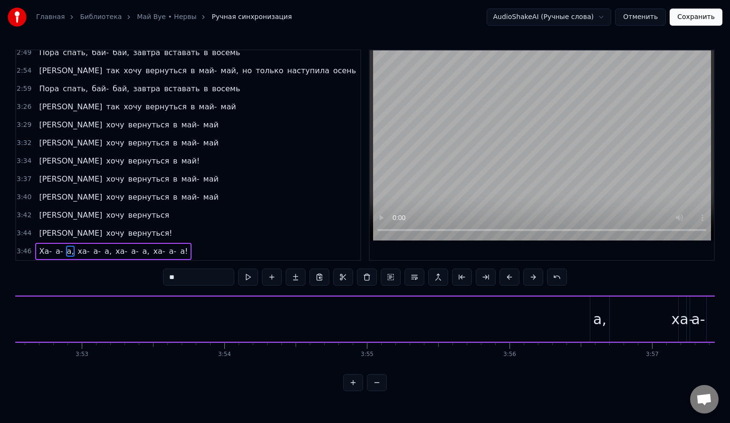
scroll to position [0, 33171]
click at [373, 267] on div "а," at bounding box center [593, 319] width 13 height 21
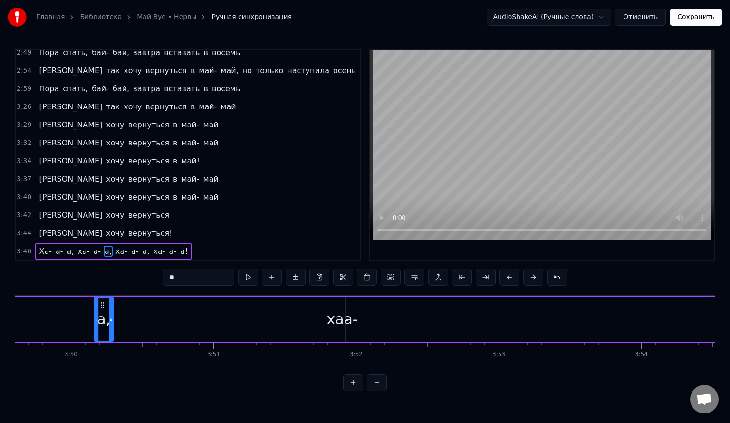
scroll to position [0, 32748]
drag, startPoint x: 591, startPoint y: 305, endPoint x: 386, endPoint y: 311, distance: 205.5
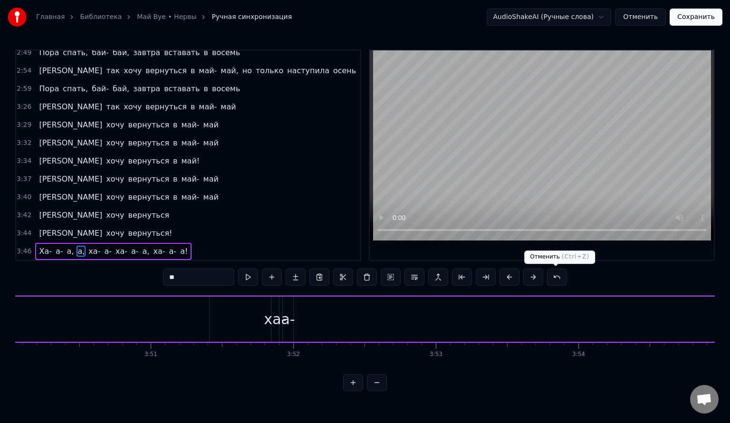
click at [373, 267] on button at bounding box center [557, 277] width 20 height 17
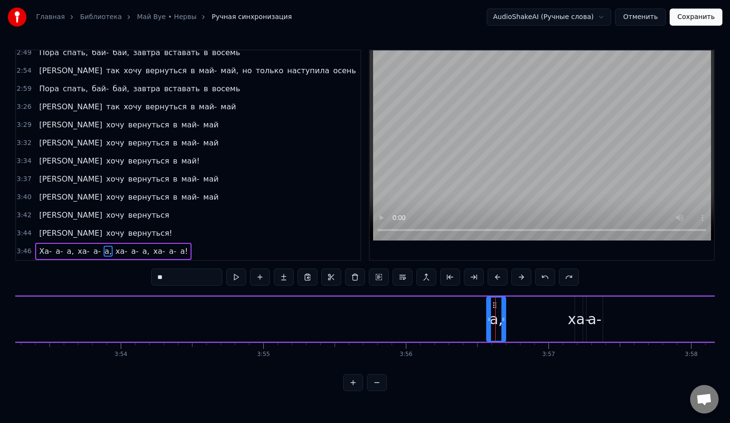
scroll to position [0, 33270]
drag, startPoint x: 486, startPoint y: 319, endPoint x: 323, endPoint y: 325, distance: 162.7
click at [373, 267] on div at bounding box center [403, 319] width 4 height 43
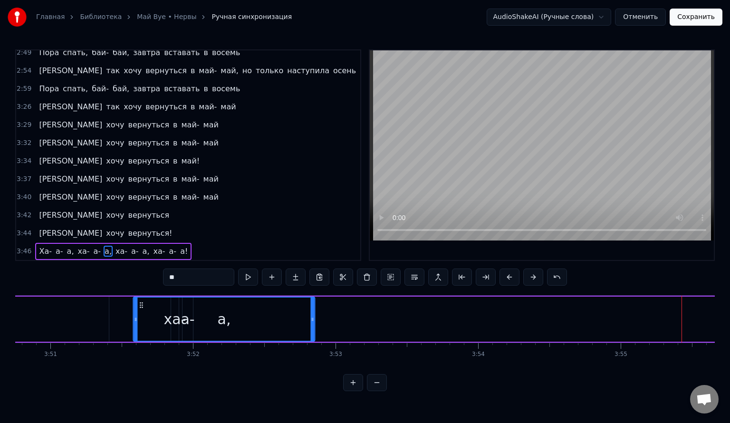
scroll to position [0, 32900]
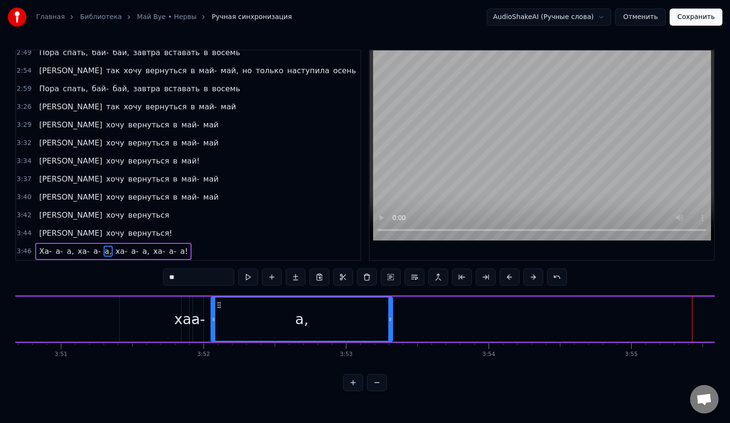
drag, startPoint x: 331, startPoint y: 304, endPoint x: 219, endPoint y: 307, distance: 111.8
click at [219, 267] on icon at bounding box center [219, 305] width 8 height 8
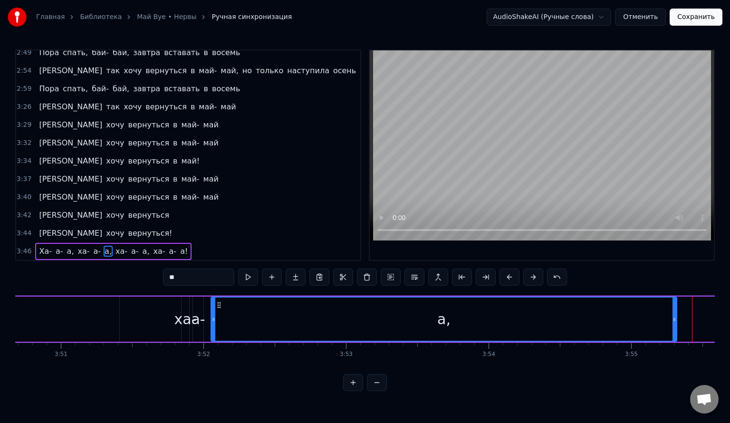
drag, startPoint x: 391, startPoint y: 316, endPoint x: 676, endPoint y: 349, distance: 286.8
click at [373, 267] on div "Я так хочу вернуться в май- май, но только наступила осень Пора спать, бай- бай…" at bounding box center [365, 330] width 700 height 71
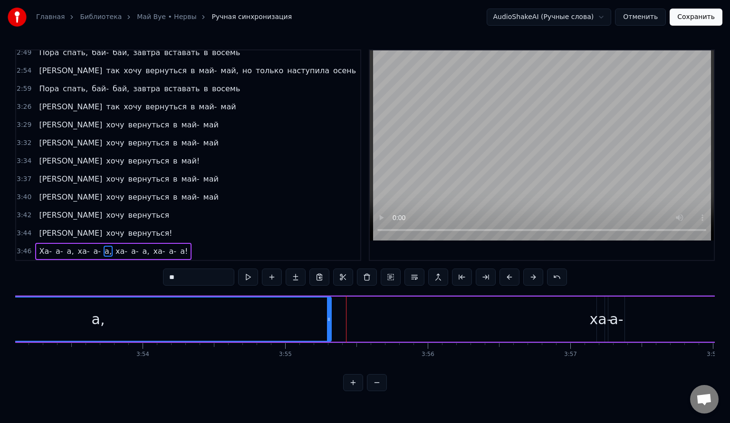
scroll to position [0, 33249]
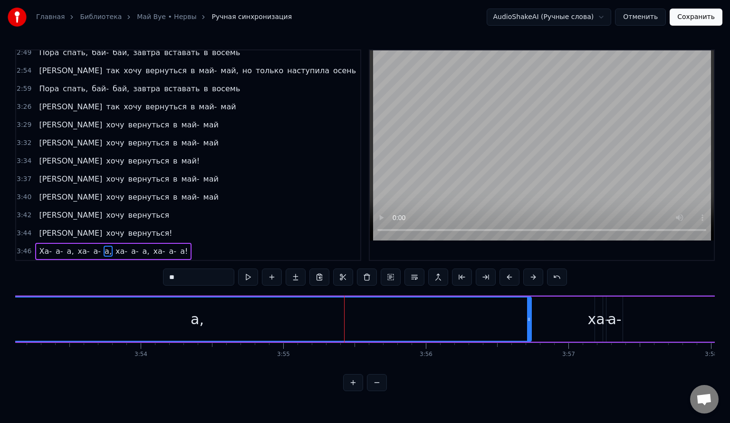
drag, startPoint x: 327, startPoint y: 318, endPoint x: 530, endPoint y: 326, distance: 202.7
click at [373, 267] on div at bounding box center [529, 319] width 4 height 43
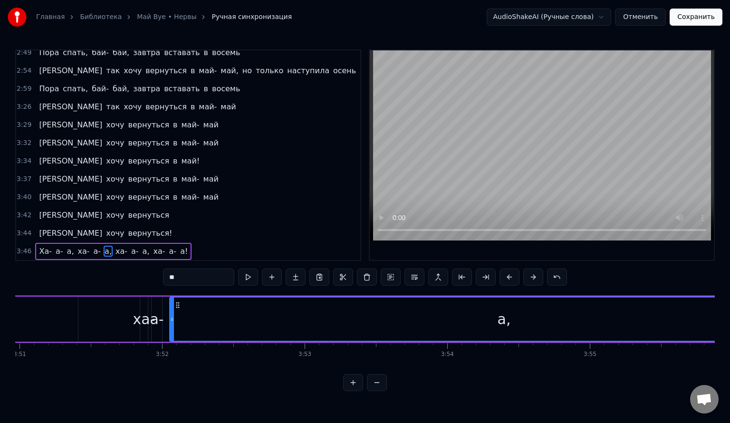
scroll to position [0, 32938]
click at [77, 246] on span "ха-" at bounding box center [84, 251] width 14 height 11
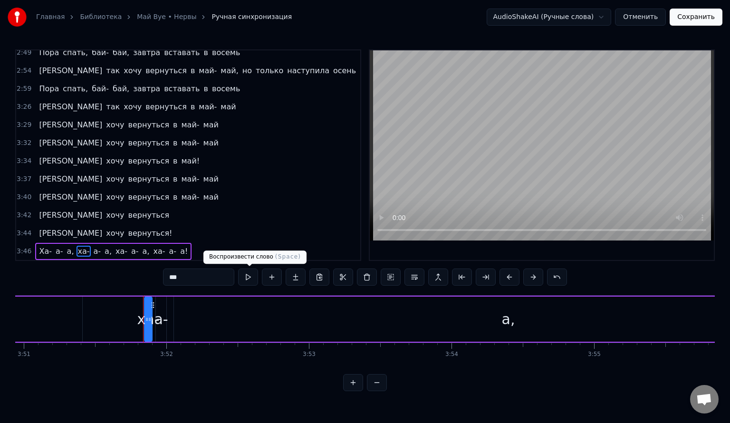
click at [243, 267] on button at bounding box center [248, 277] width 20 height 17
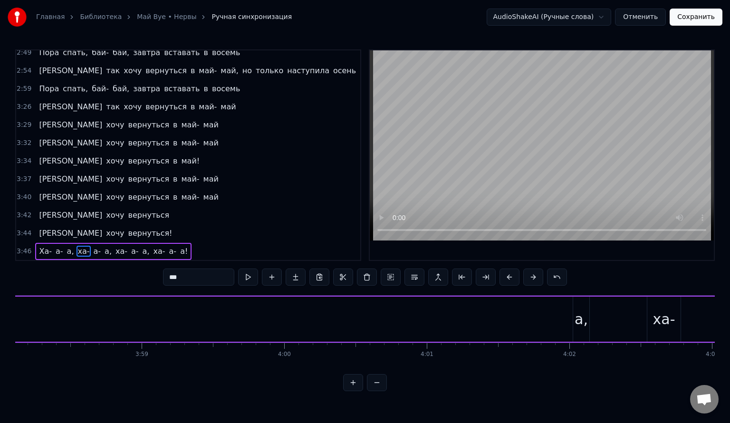
scroll to position [0, 33981]
click at [373, 267] on div "а," at bounding box center [560, 319] width 13 height 21
type input "**"
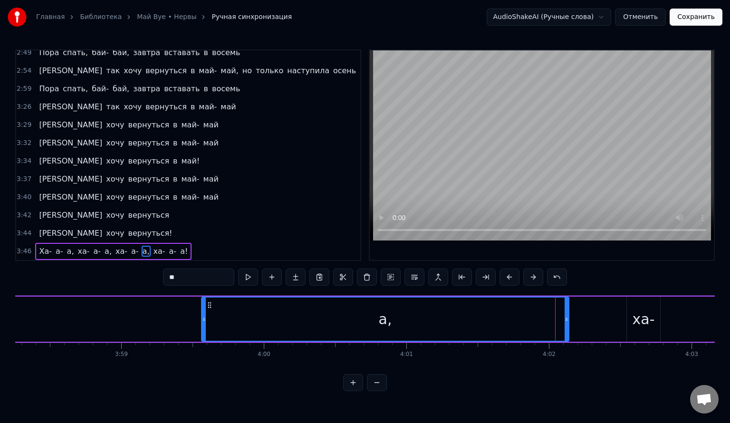
drag, startPoint x: 553, startPoint y: 314, endPoint x: 202, endPoint y: 309, distance: 351.4
click at [202, 267] on div at bounding box center [204, 319] width 4 height 43
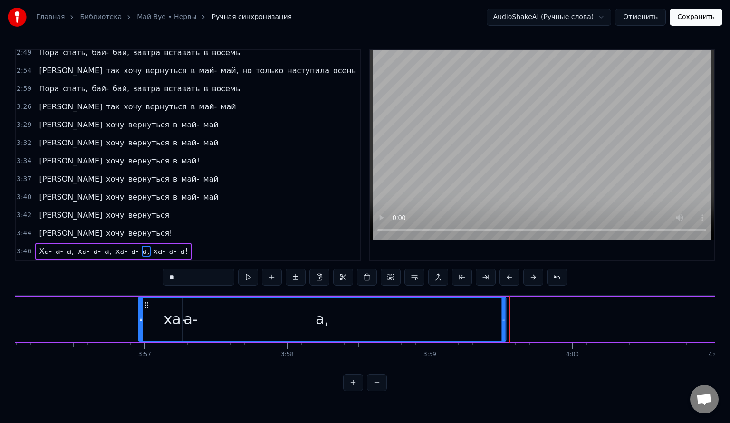
scroll to position [0, 33670]
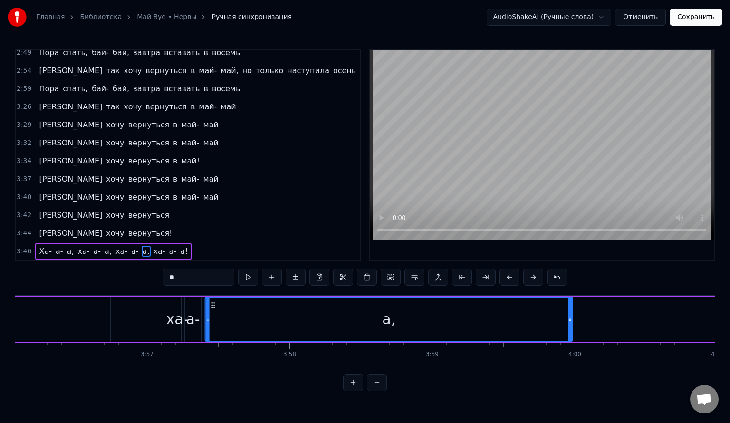
drag, startPoint x: 211, startPoint y: 305, endPoint x: 209, endPoint y: 314, distance: 9.6
click at [209, 267] on div "а," at bounding box center [389, 319] width 367 height 43
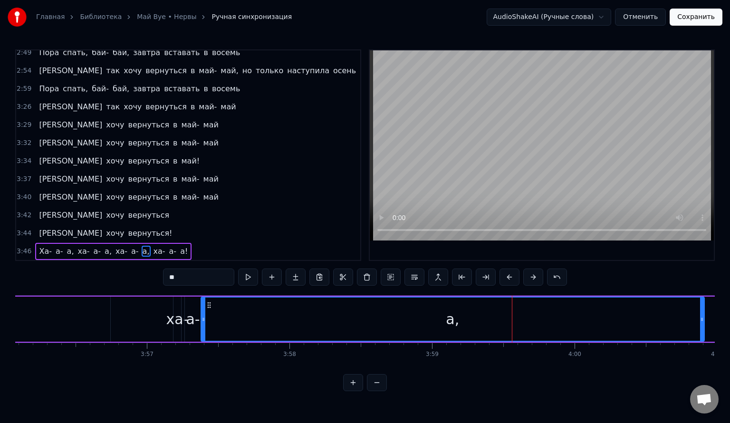
drag, startPoint x: 568, startPoint y: 323, endPoint x: 704, endPoint y: 340, distance: 137.0
click at [373, 267] on div at bounding box center [702, 319] width 4 height 43
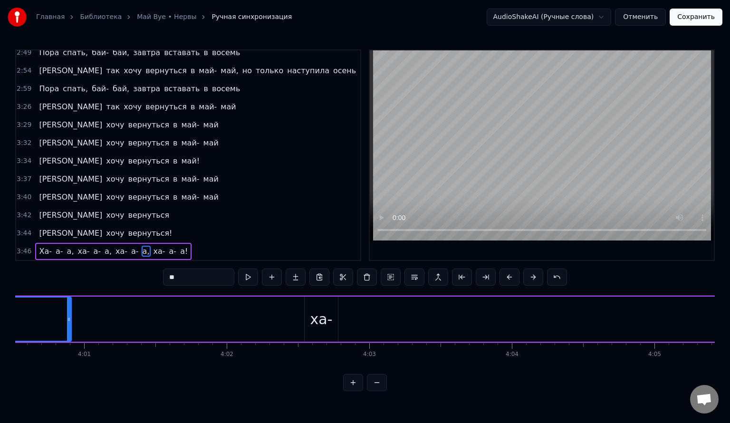
scroll to position [0, 34310]
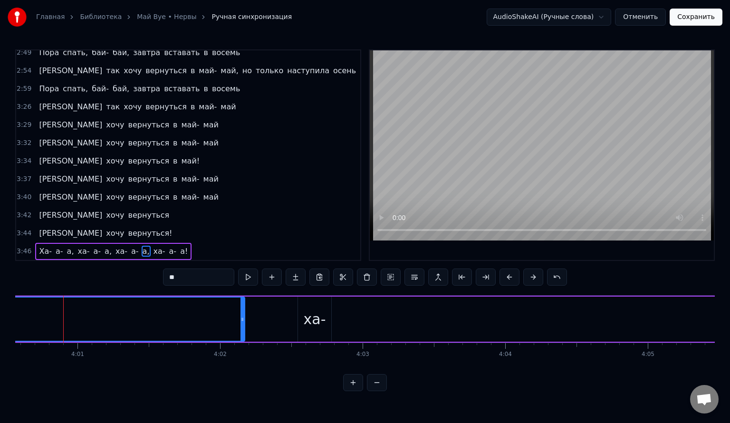
drag, startPoint x: 61, startPoint y: 321, endPoint x: 241, endPoint y: 334, distance: 180.6
click at [241, 267] on div at bounding box center [243, 319] width 4 height 43
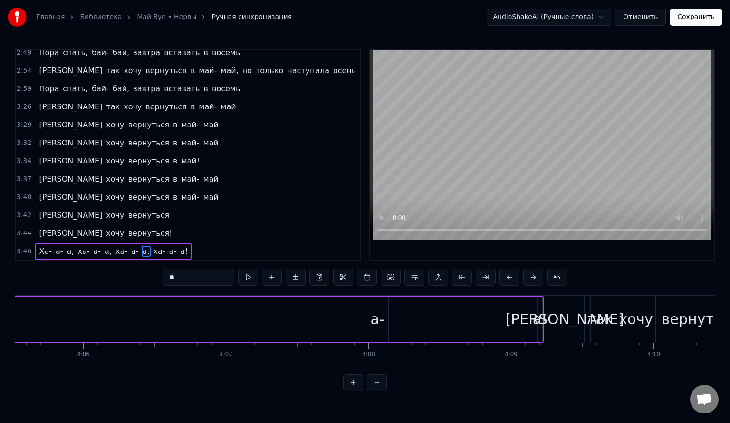
scroll to position [0, 35020]
drag, startPoint x: 373, startPoint y: 320, endPoint x: 288, endPoint y: 323, distance: 85.2
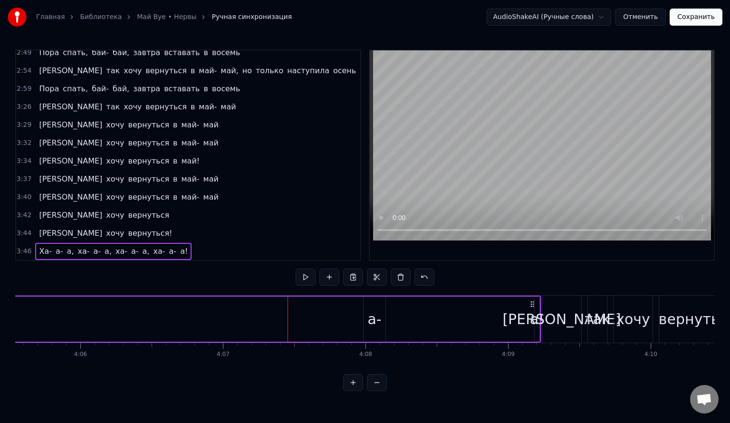
click at [366, 267] on div "а-" at bounding box center [375, 319] width 22 height 45
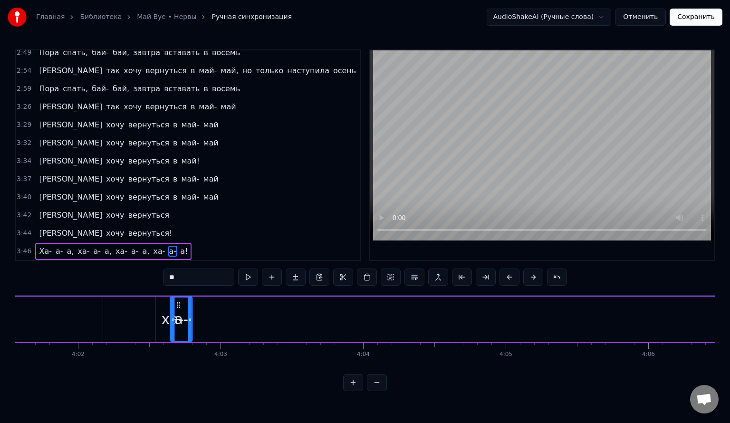
scroll to position [0, 34450]
drag, startPoint x: 370, startPoint y: 304, endPoint x: 193, endPoint y: 326, distance: 177.7
click at [193, 267] on div "а-" at bounding box center [198, 319] width 21 height 43
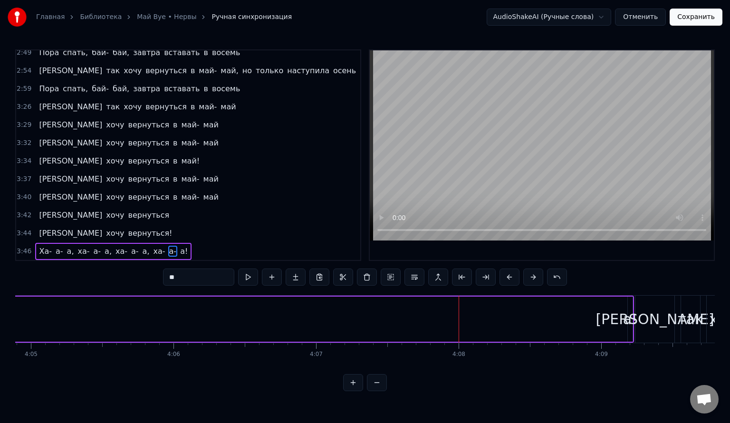
scroll to position [0, 34933]
click at [373, 267] on div "а!" at bounding box center [625, 319] width 14 height 21
type input "**"
drag, startPoint x: 624, startPoint y: 318, endPoint x: 526, endPoint y: 334, distance: 99.3
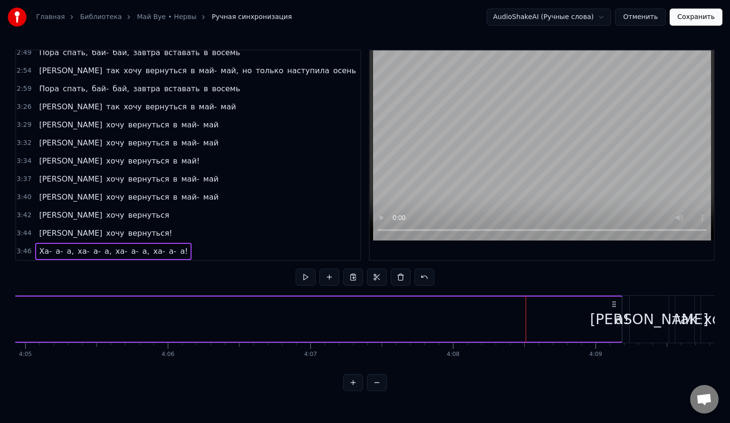
click at [373, 267] on div "а!" at bounding box center [622, 319] width 14 height 21
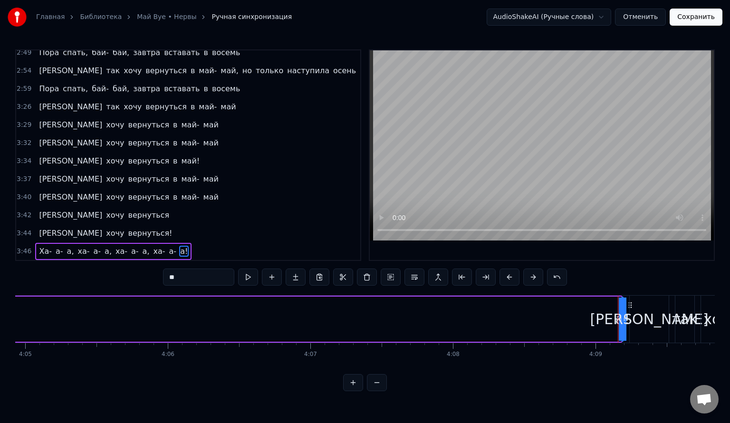
drag, startPoint x: 624, startPoint y: 318, endPoint x: 648, endPoint y: 318, distance: 24.2
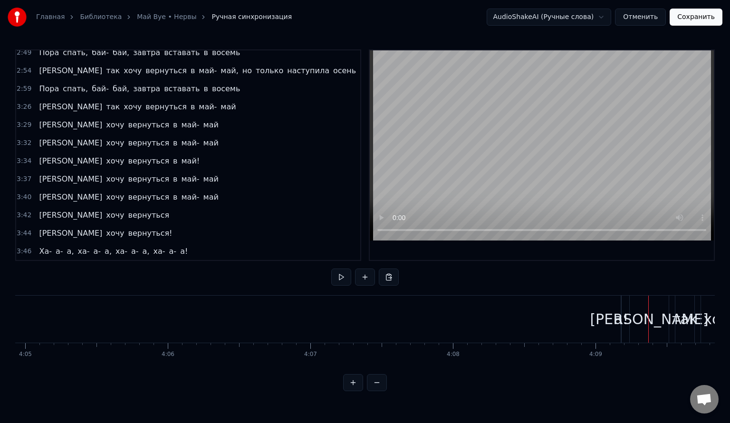
click at [373, 267] on div "а!" at bounding box center [621, 319] width 14 height 21
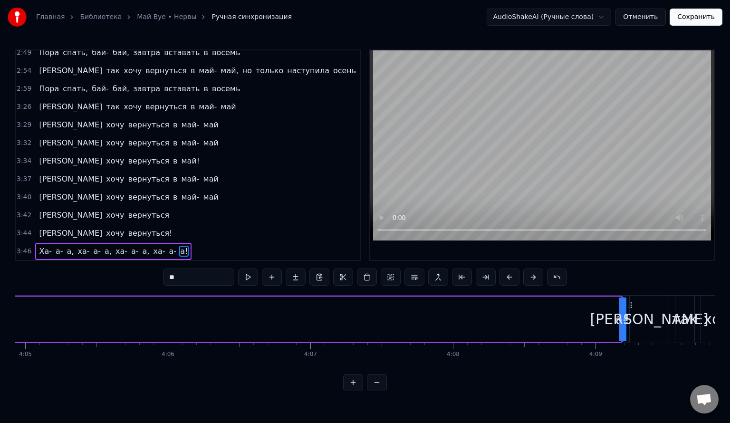
drag, startPoint x: 619, startPoint y: 315, endPoint x: 577, endPoint y: 319, distance: 43.0
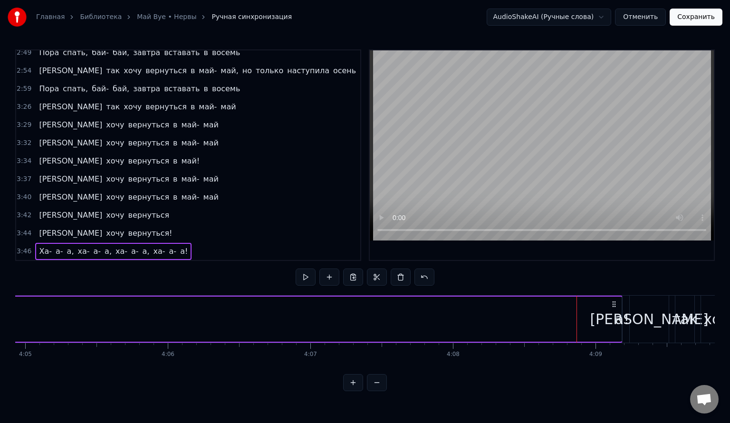
click at [373, 267] on div "а!" at bounding box center [622, 319] width 14 height 21
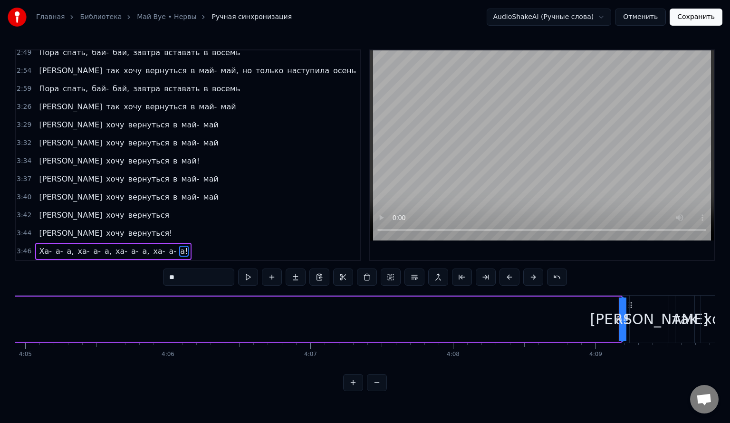
click at [373, 267] on div at bounding box center [621, 319] width 4 height 43
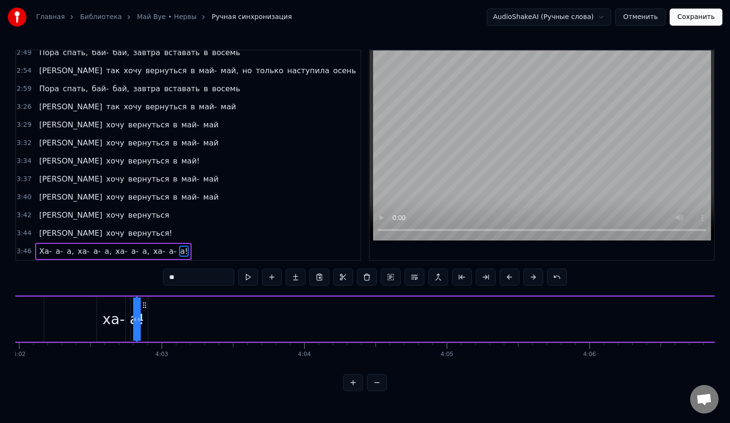
scroll to position [0, 34503]
drag, startPoint x: 628, startPoint y: 305, endPoint x: 175, endPoint y: 296, distance: 452.7
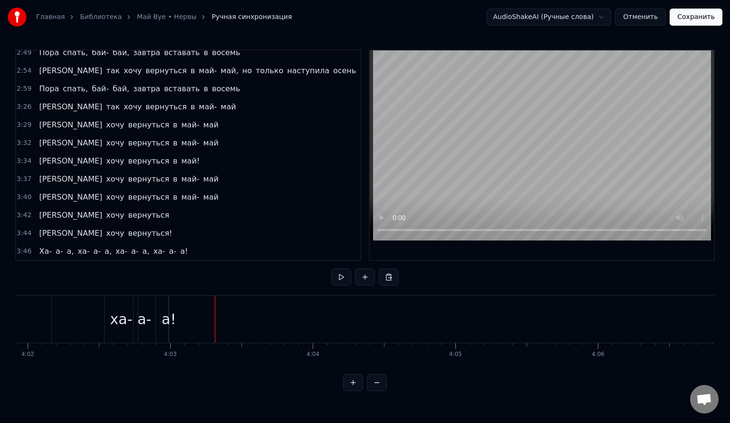
click at [172, 267] on div "а!" at bounding box center [169, 319] width 14 height 21
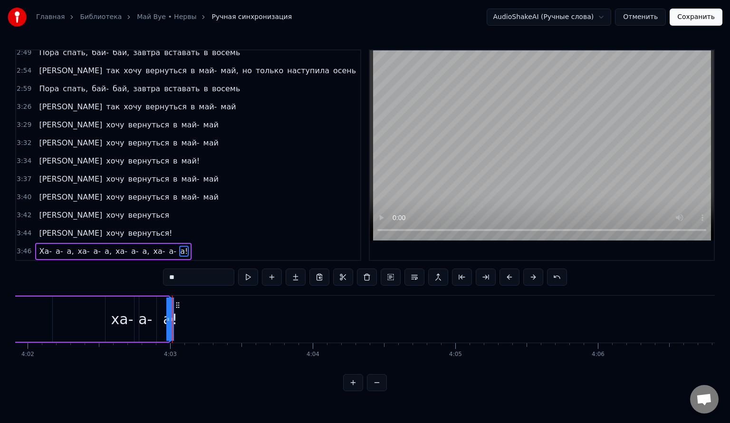
click at [166, 267] on icon at bounding box center [168, 320] width 4 height 8
click at [168, 267] on icon at bounding box center [168, 320] width 4 height 8
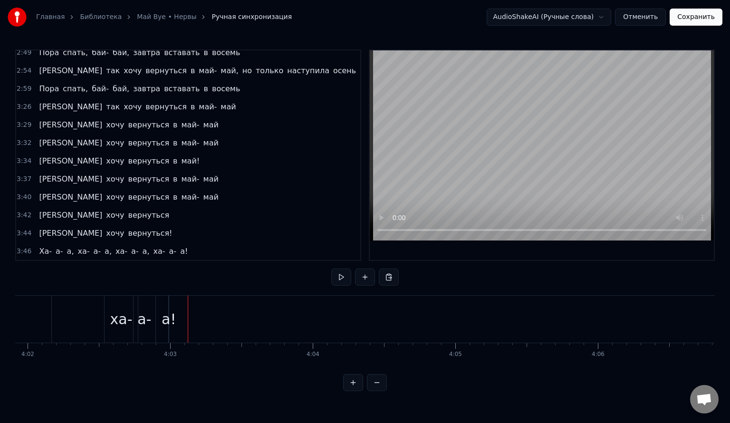
click at [164, 267] on div "а!" at bounding box center [169, 319] width 14 height 21
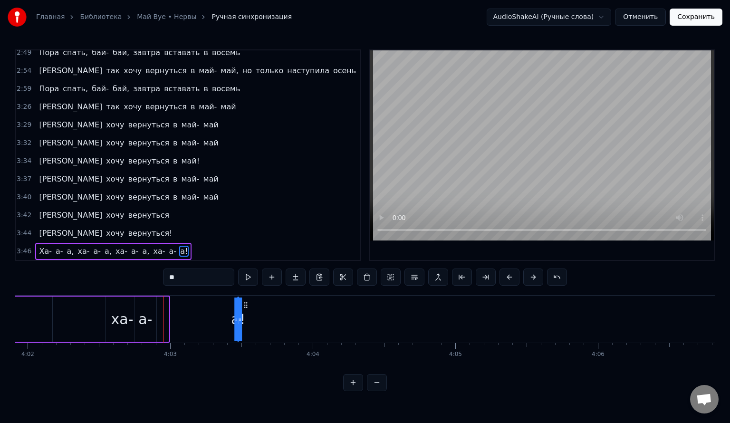
drag, startPoint x: 177, startPoint y: 304, endPoint x: 252, endPoint y: 308, distance: 75.2
click at [250, 267] on icon at bounding box center [246, 305] width 8 height 8
drag, startPoint x: 247, startPoint y: 319, endPoint x: 184, endPoint y: 329, distance: 64.3
click at [184, 267] on div at bounding box center [183, 319] width 4 height 43
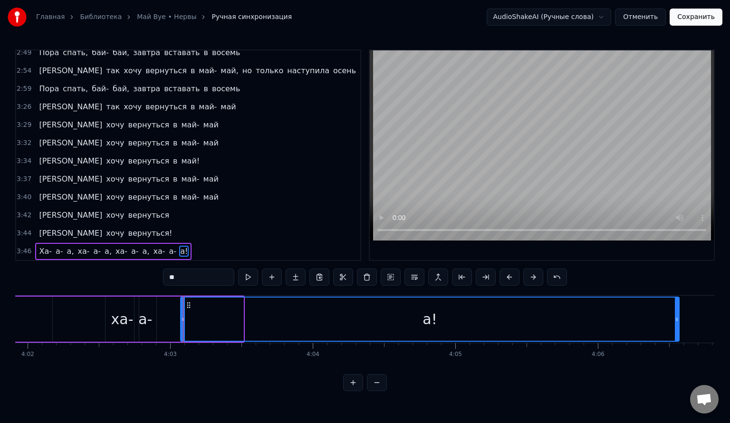
drag, startPoint x: 239, startPoint y: 319, endPoint x: 675, endPoint y: 317, distance: 436.0
click at [373, 267] on icon at bounding box center [677, 320] width 4 height 8
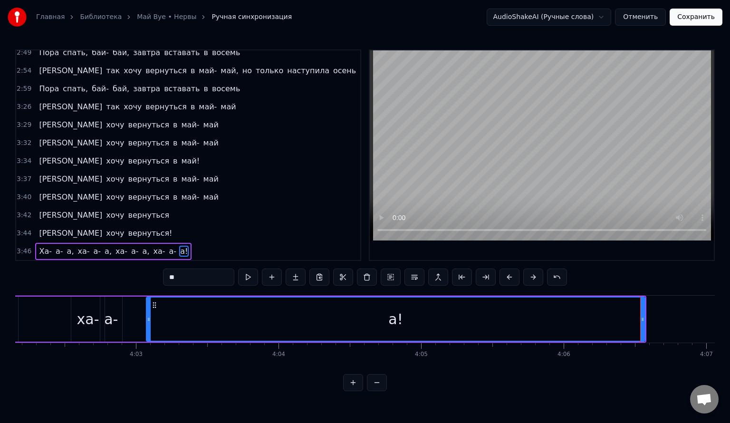
scroll to position [0, 34536]
drag, startPoint x: 148, startPoint y: 316, endPoint x: 126, endPoint y: 319, distance: 23.1
click at [126, 267] on icon at bounding box center [127, 320] width 4 height 8
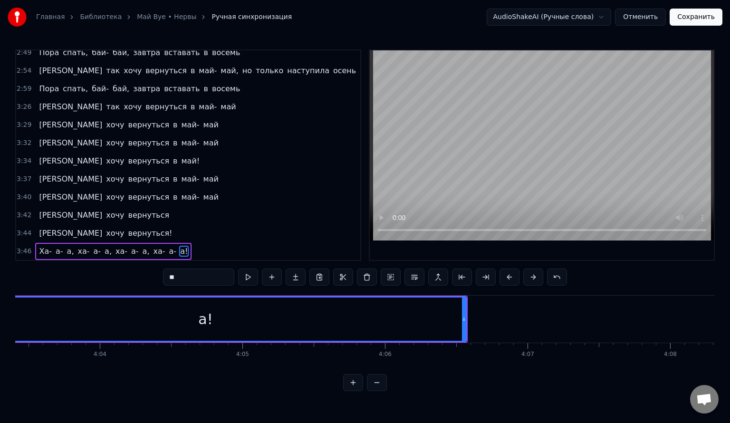
scroll to position [0, 34732]
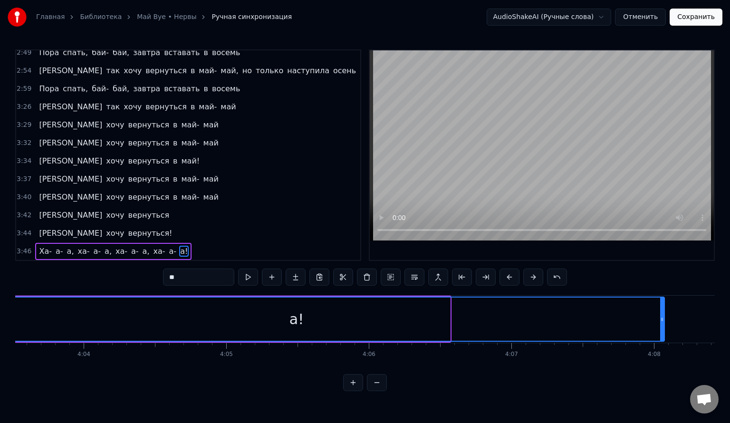
drag, startPoint x: 447, startPoint y: 319, endPoint x: 661, endPoint y: 357, distance: 217.8
click at [373, 267] on div "Я так хочу вернуться в май- май, но только наступила осень Пора спать, бай- бай…" at bounding box center [365, 330] width 700 height 71
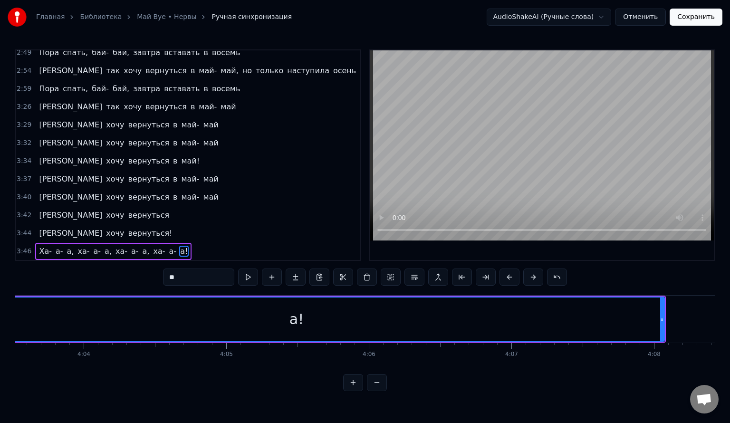
click at [153, 246] on span "ха-" at bounding box center [160, 251] width 14 height 11
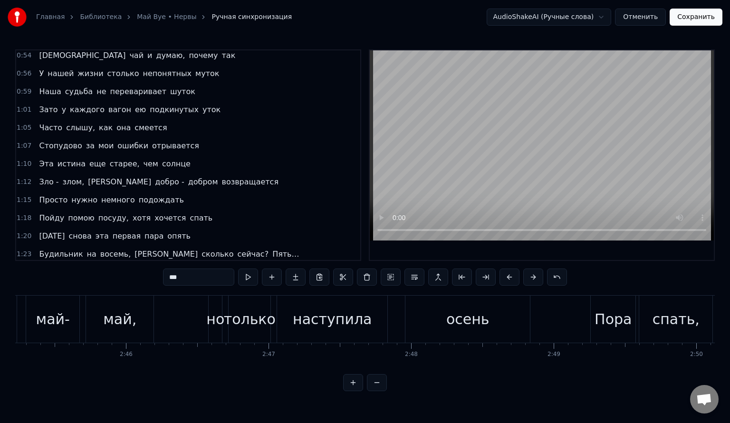
scroll to position [292, 0]
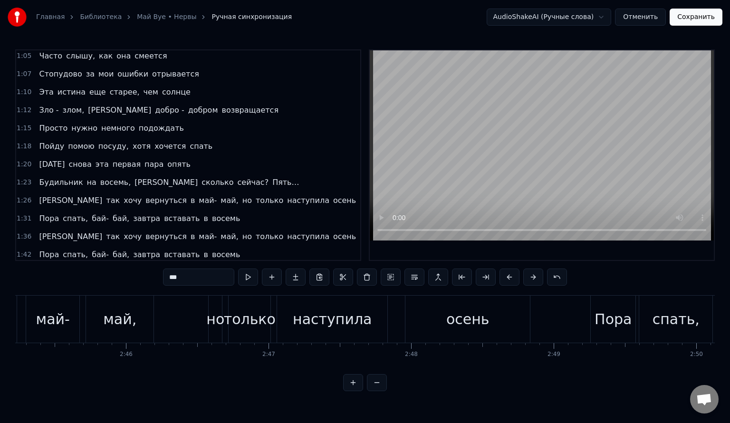
click at [38, 159] on span "[DATE]" at bounding box center [52, 164] width 28 height 11
type input "******"
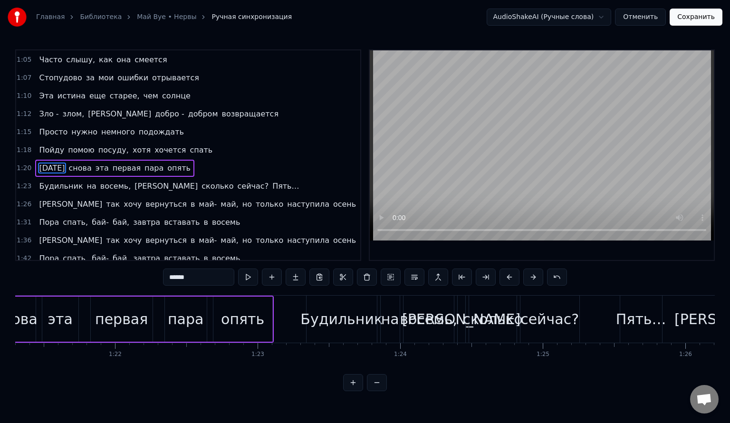
scroll to position [0, 11476]
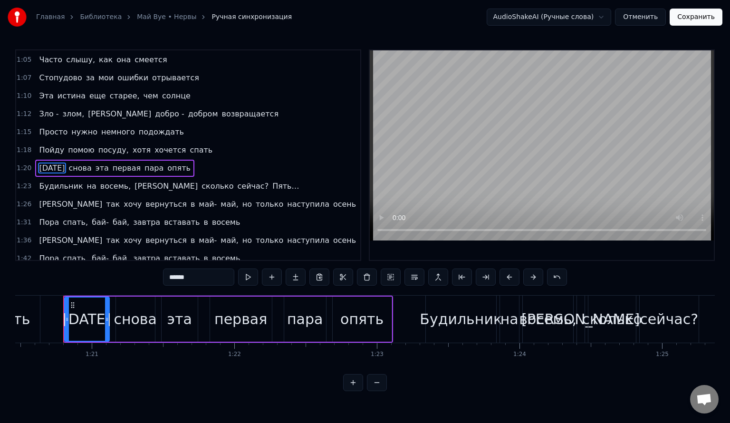
click at [38, 178] on div "Будильник на восемь, а сколько сейчас? Пять…" at bounding box center [169, 186] width 268 height 17
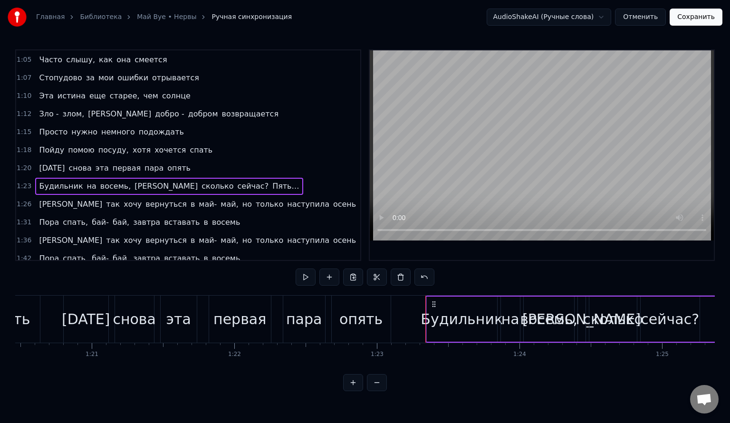
click at [116, 178] on div "Будильник на восемь, а сколько сейчас? Пять…" at bounding box center [169, 186] width 268 height 17
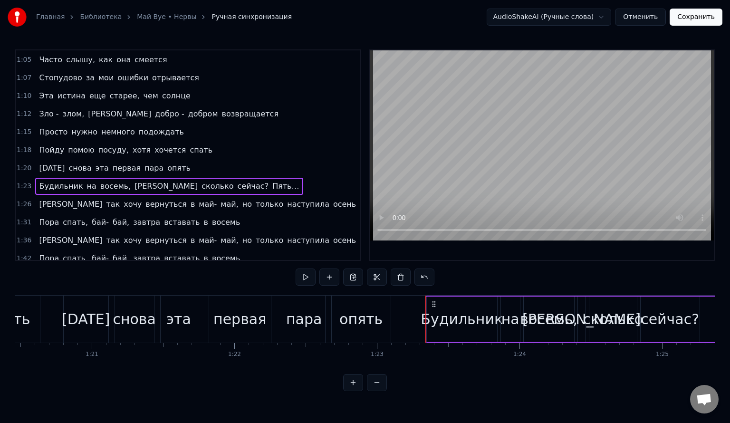
click at [116, 178] on div "Будильник на восемь, а сколько сейчас? Пять…" at bounding box center [169, 186] width 268 height 17
click at [373, 19] on button "Сохранить" at bounding box center [696, 17] width 53 height 17
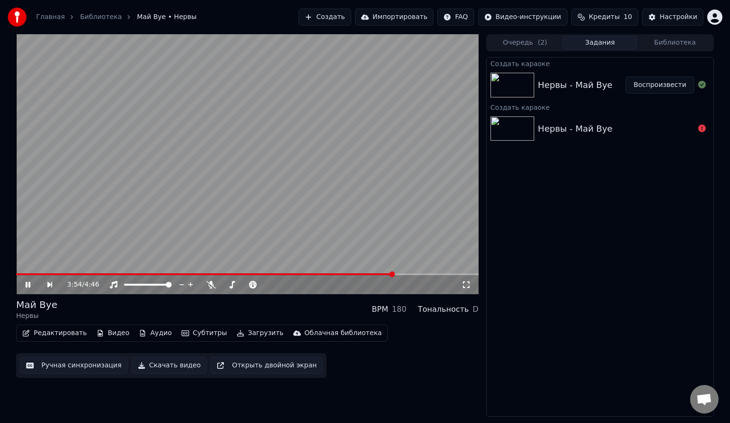
click at [373, 267] on span at bounding box center [392, 274] width 6 height 6
click at [242, 177] on video at bounding box center [247, 164] width 463 height 260
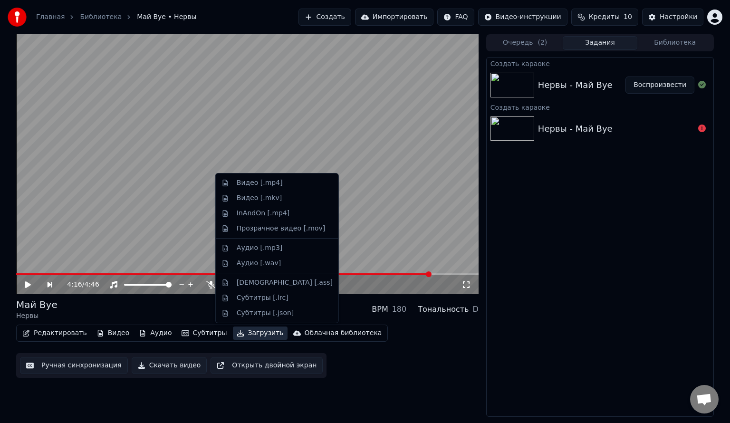
click at [233, 267] on button "Загрузить" at bounding box center [260, 333] width 55 height 13
click at [270, 183] on div "Видео [.mp4]" at bounding box center [260, 183] width 46 height 10
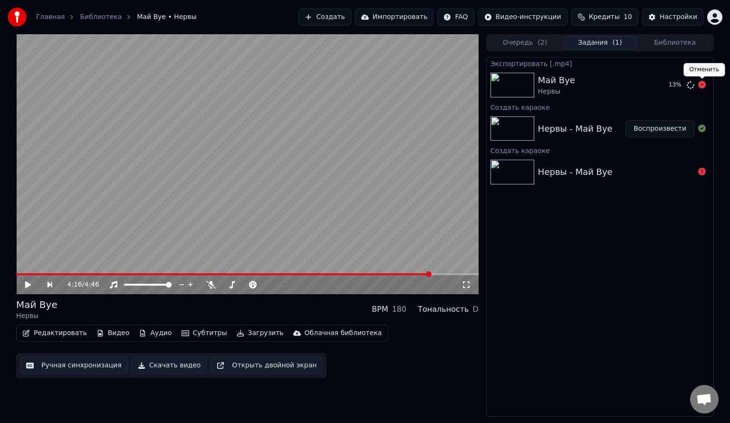
click at [373, 87] on icon at bounding box center [702, 85] width 8 height 8
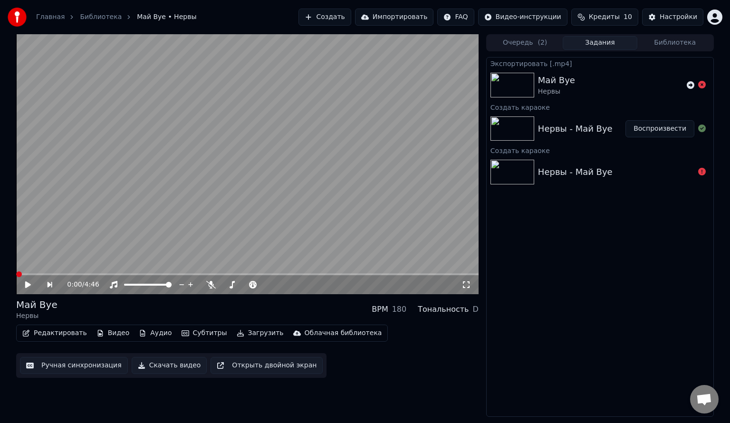
click at [16, 267] on span at bounding box center [16, 274] width 0 height 2
click at [25, 267] on icon at bounding box center [35, 285] width 22 height 8
drag, startPoint x: 30, startPoint y: 323, endPoint x: 27, endPoint y: 333, distance: 9.9
click at [27, 267] on div "Май Byе Нервы BPM 180 Тональность D Редактировать Видео Аудио Субтитры Загрузит…" at bounding box center [247, 338] width 463 height 80
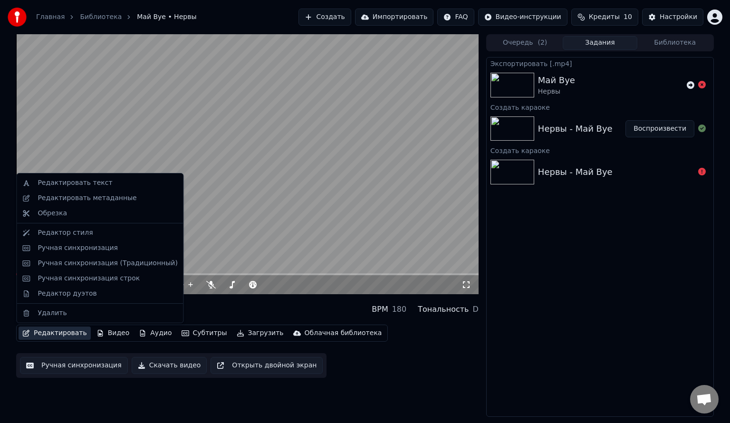
click at [27, 267] on icon "button" at bounding box center [26, 333] width 7 height 7
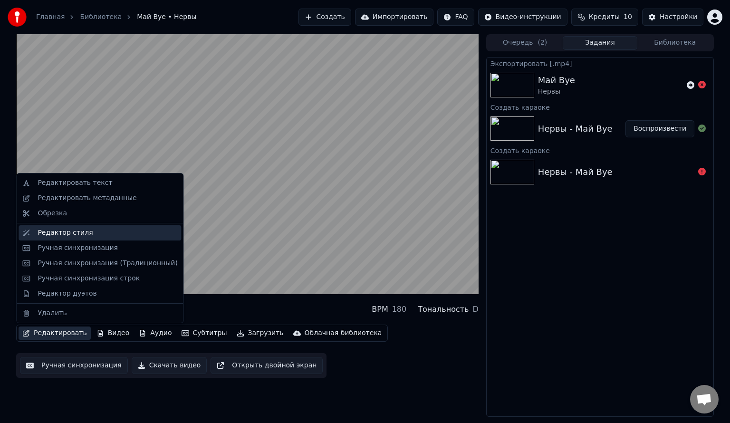
click at [64, 233] on div "Редактор стиля" at bounding box center [65, 233] width 55 height 10
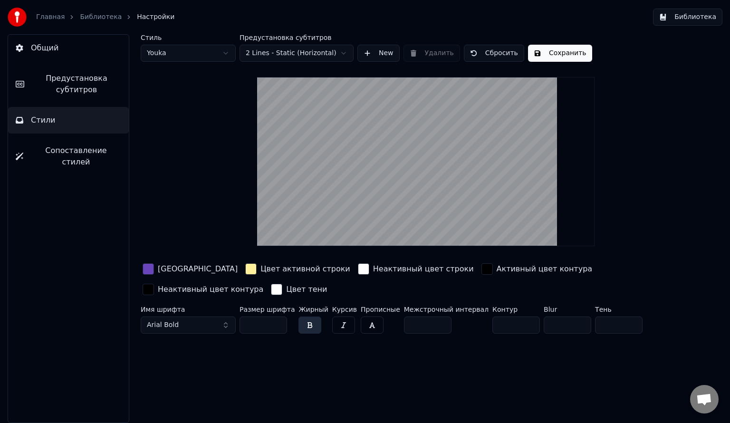
click at [68, 86] on span "Предустановка субтитров" at bounding box center [76, 84] width 89 height 23
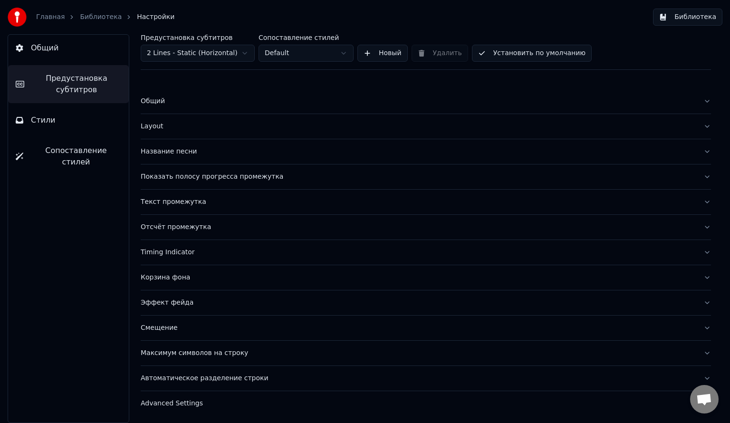
click at [215, 149] on div "Название песни" at bounding box center [418, 152] width 555 height 10
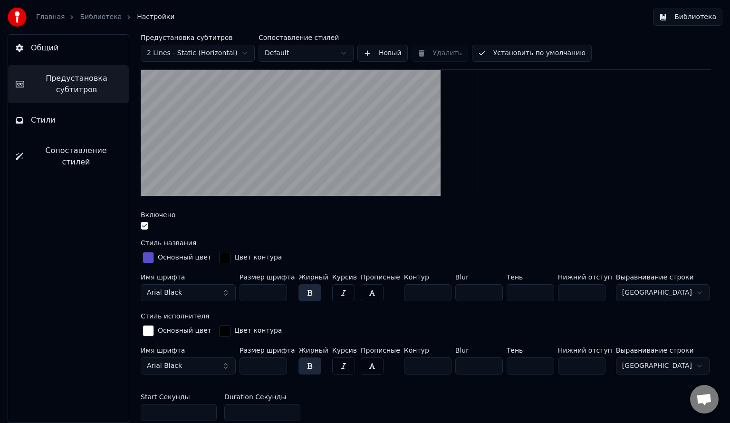
scroll to position [161, 0]
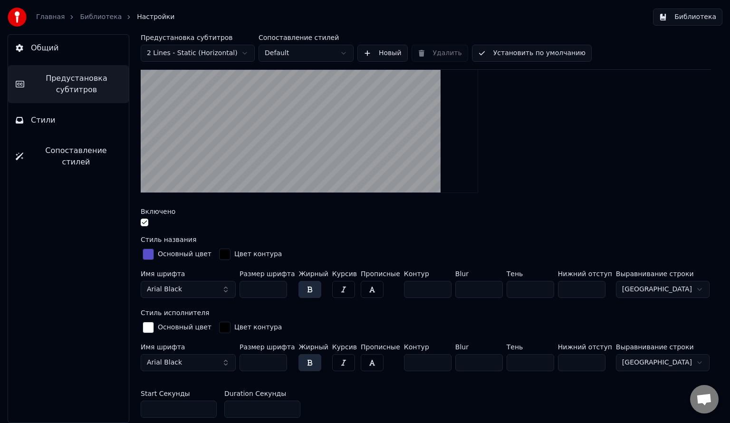
click at [373, 267] on input "**" at bounding box center [582, 289] width 48 height 17
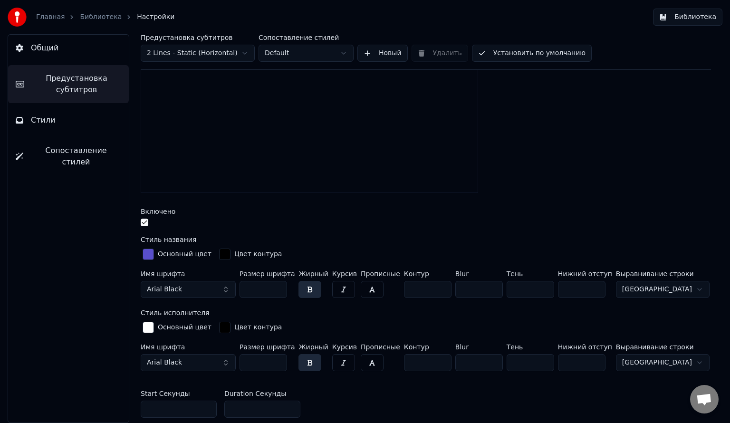
type input "**"
click at [373, 267] on input "**" at bounding box center [582, 289] width 48 height 17
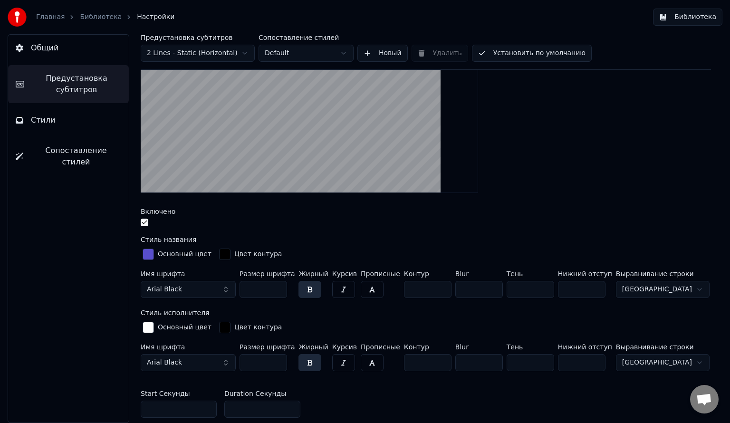
click at [146, 251] on div "button" at bounding box center [148, 254] width 11 height 11
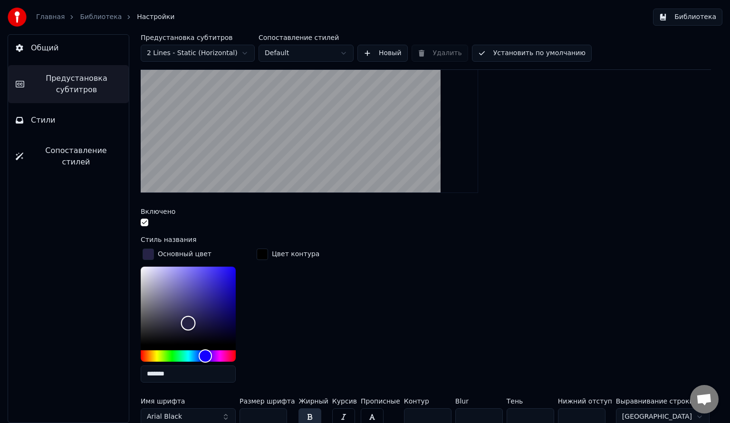
drag, startPoint x: 200, startPoint y: 282, endPoint x: 188, endPoint y: 322, distance: 41.5
click at [188, 267] on div "Color" at bounding box center [188, 323] width 15 height 15
drag, startPoint x: 190, startPoint y: 321, endPoint x: 157, endPoint y: 307, distance: 35.3
click at [157, 267] on div "Color" at bounding box center [157, 308] width 15 height 15
type input "*******"
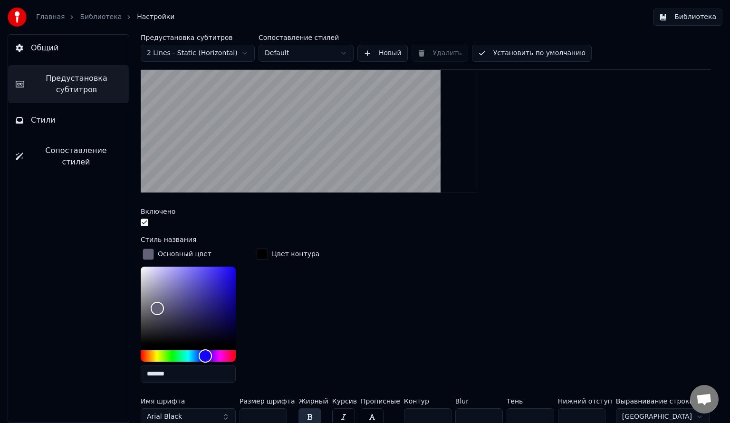
click at [51, 10] on div "Главная Библиотека Настройки" at bounding box center [91, 17] width 167 height 19
click at [48, 14] on link "Главная" at bounding box center [50, 17] width 29 height 10
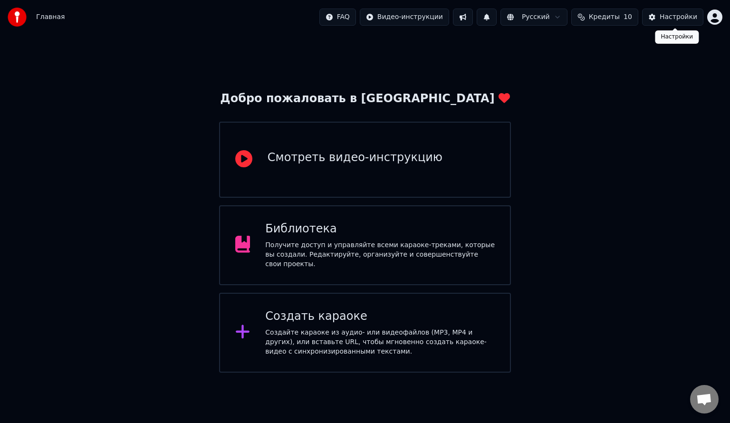
click at [373, 13] on div "Настройки" at bounding box center [679, 17] width 38 height 10
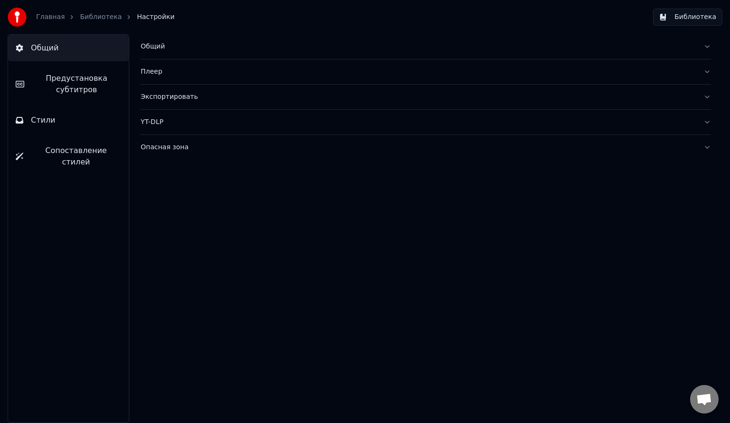
click at [48, 86] on span "Предустановка субтитров" at bounding box center [76, 84] width 89 height 23
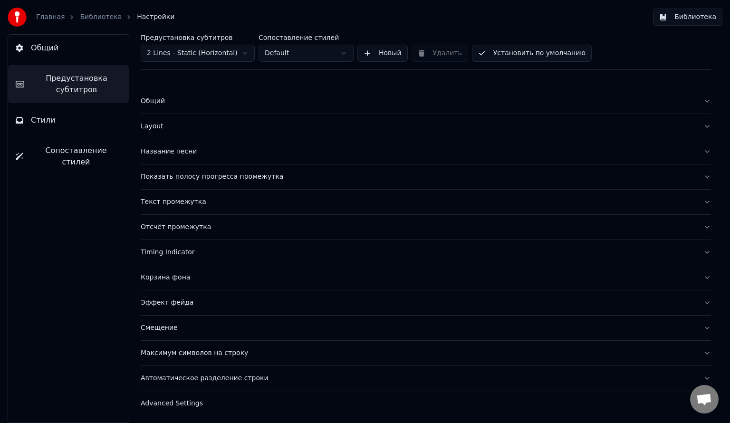
click at [170, 154] on div "Название песни" at bounding box center [418, 152] width 555 height 10
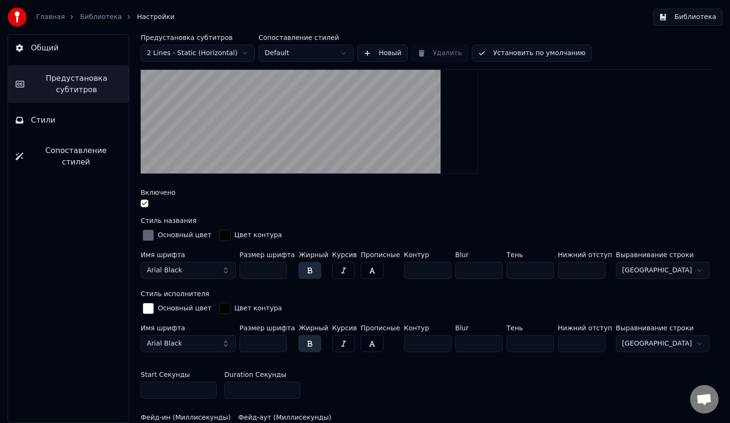
scroll to position [181, 0]
click at [150, 238] on div "button" at bounding box center [148, 234] width 11 height 11
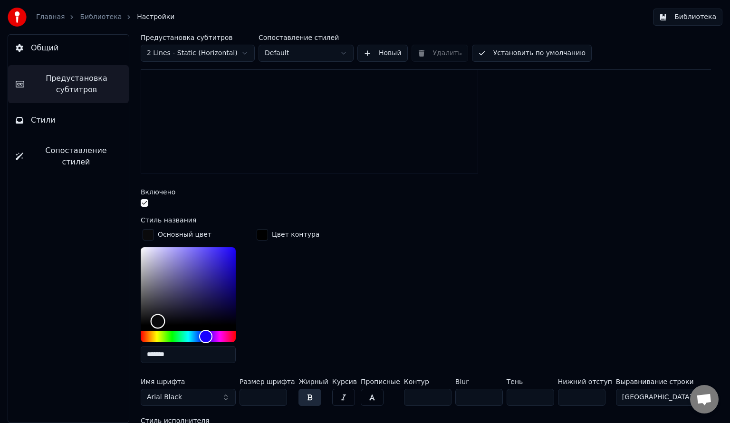
type input "*******"
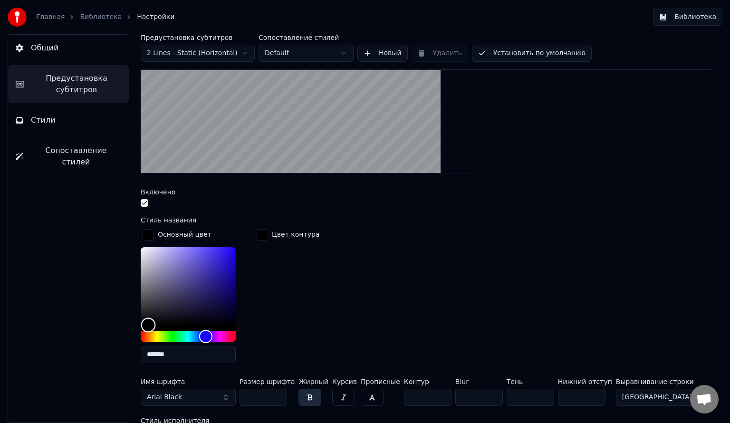
drag, startPoint x: 160, startPoint y: 287, endPoint x: 148, endPoint y: 329, distance: 42.9
click at [148, 267] on div "Color" at bounding box center [148, 325] width 15 height 15
drag, startPoint x: 38, startPoint y: 24, endPoint x: 59, endPoint y: 15, distance: 23.0
click at [59, 15] on div "Главная Библиотека Настройки" at bounding box center [91, 17] width 167 height 19
click at [59, 15] on link "Главная" at bounding box center [50, 17] width 29 height 10
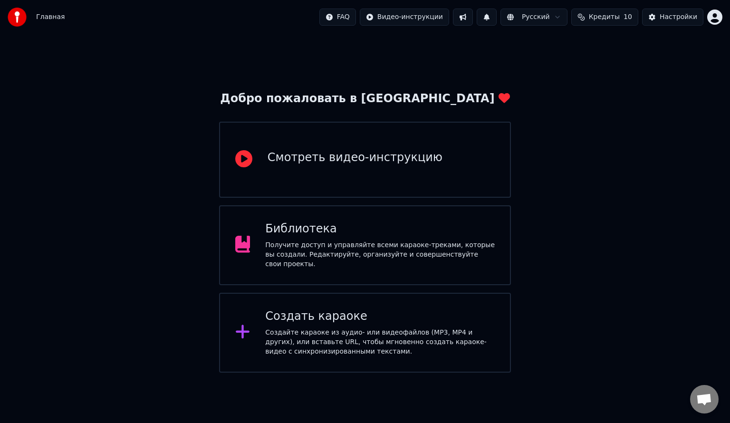
click at [356, 245] on div "Получите доступ и управляйте всеми караоке-треками, которые вы создали. Редакти…" at bounding box center [380, 255] width 230 height 29
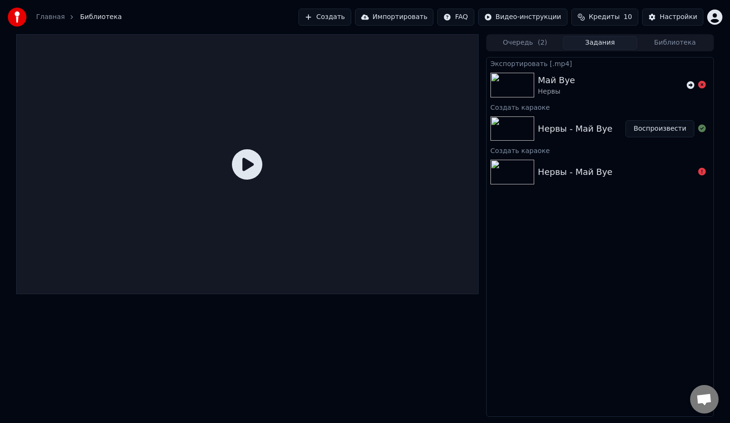
click at [373, 130] on img at bounding box center [513, 128] width 44 height 25
click at [373, 123] on button "Воспроизвести" at bounding box center [660, 128] width 69 height 17
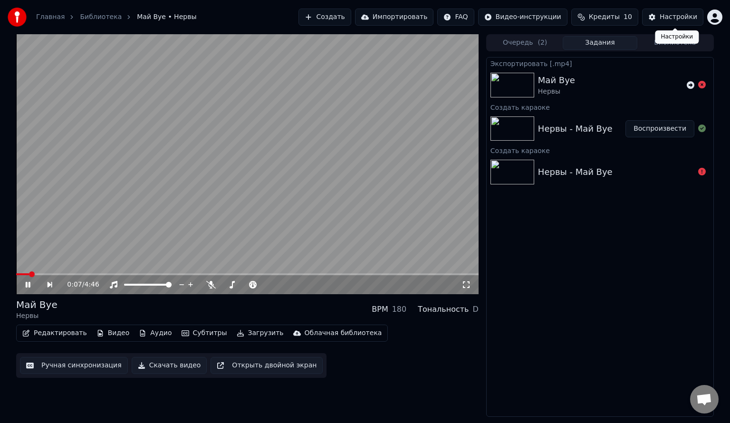
click at [373, 16] on div "Настройки" at bounding box center [679, 17] width 38 height 10
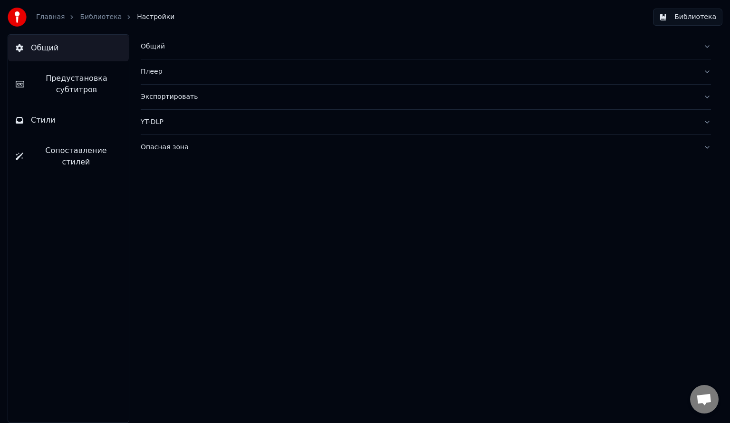
click at [80, 87] on span "Предустановка субтитров" at bounding box center [76, 84] width 89 height 23
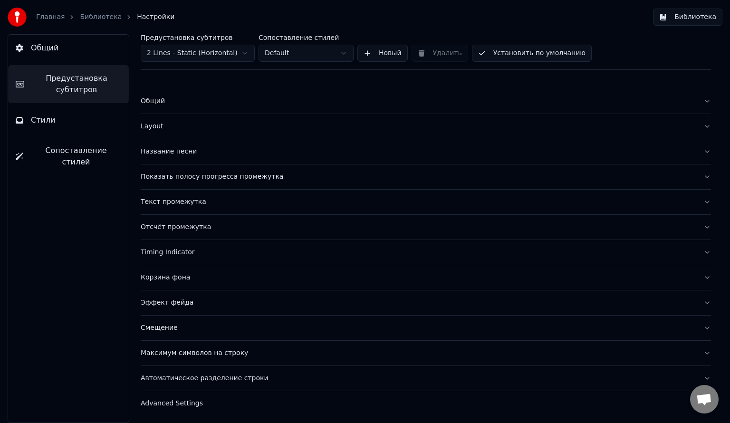
click at [179, 162] on button "Название песни" at bounding box center [426, 151] width 570 height 25
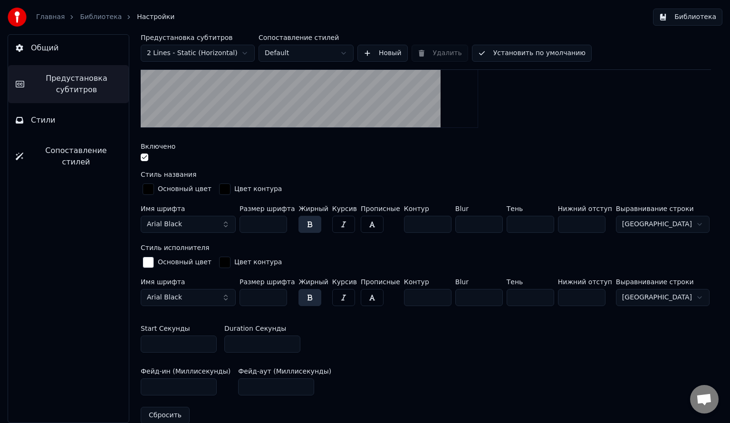
scroll to position [227, 0]
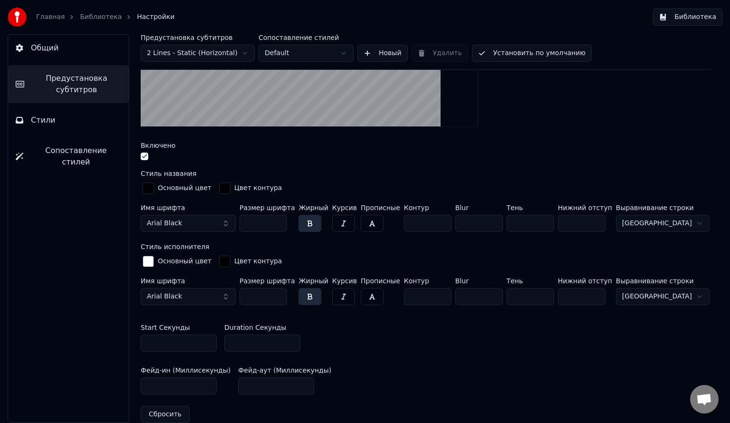
click at [221, 191] on div "button" at bounding box center [224, 188] width 11 height 11
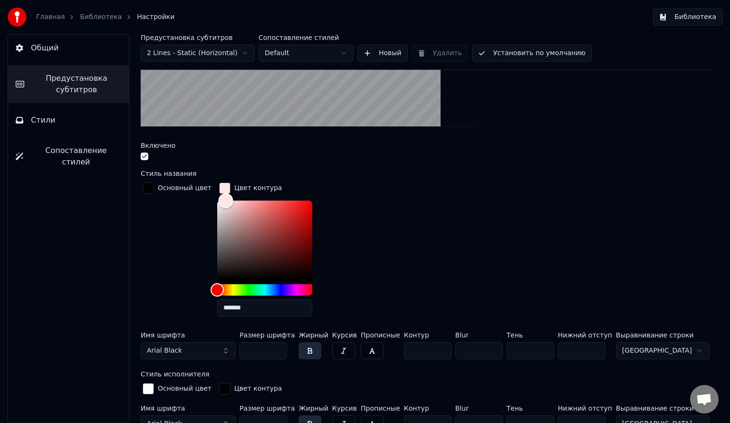
drag, startPoint x: 211, startPoint y: 274, endPoint x: 219, endPoint y: 180, distance: 94.0
click at [219, 181] on div "Цвет контура *******" at bounding box center [272, 253] width 110 height 144
type input "*******"
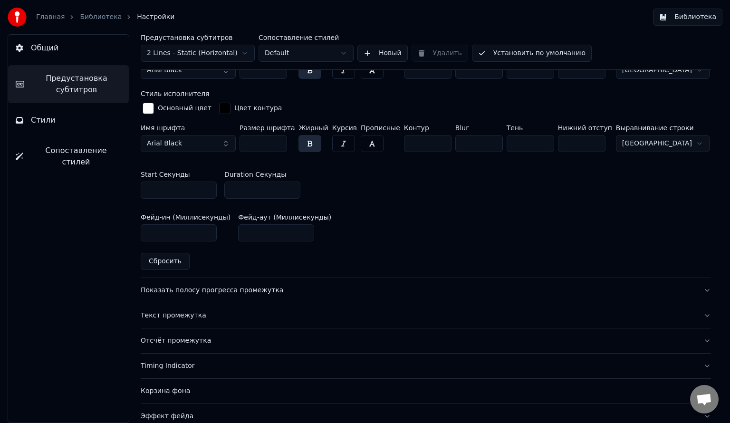
scroll to position [513, 0]
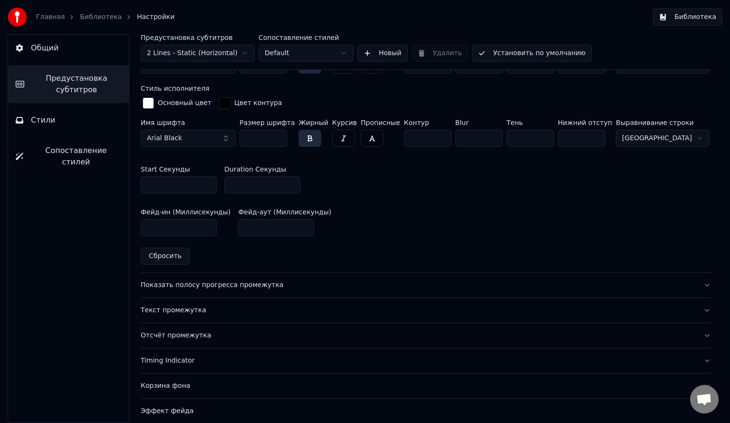
click at [56, 134] on div "Общий Предустановка субтитров Стили Сопоставление стилей" at bounding box center [69, 228] width 122 height 389
click at [62, 124] on button "Стили" at bounding box center [68, 120] width 121 height 27
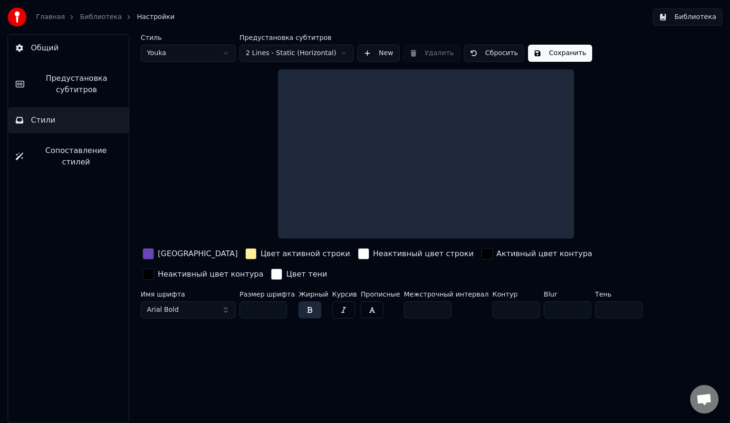
scroll to position [0, 0]
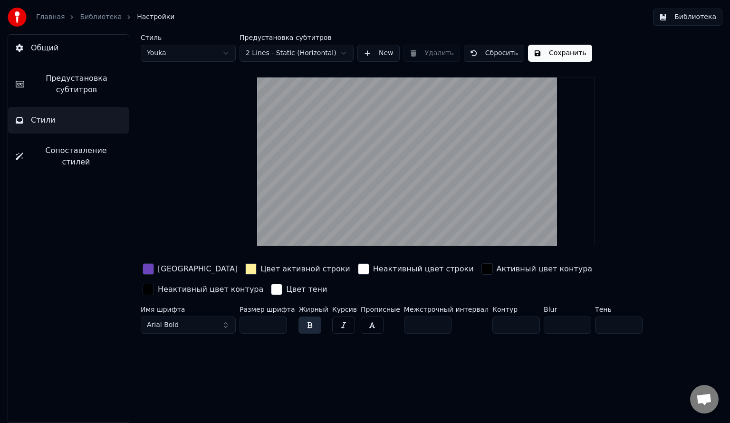
click at [150, 267] on div "button" at bounding box center [148, 268] width 11 height 11
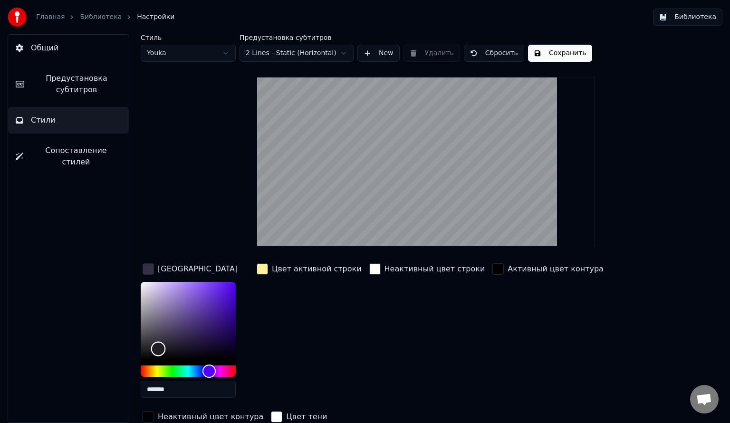
type input "*******"
drag, startPoint x: 202, startPoint y: 304, endPoint x: 144, endPoint y: 359, distance: 80.0
click at [144, 267] on div "Color" at bounding box center [143, 360] width 15 height 15
click at [373, 267] on div "button" at bounding box center [498, 268] width 11 height 11
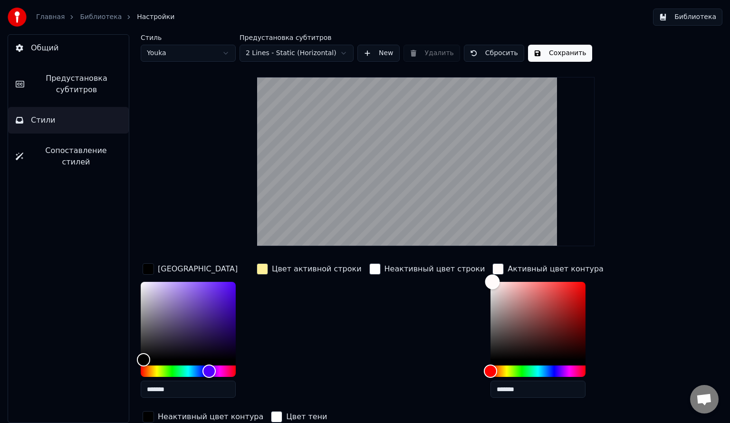
drag, startPoint x: 465, startPoint y: 355, endPoint x: 466, endPoint y: 274, distance: 81.3
click at [373, 267] on div "Color" at bounding box center [492, 282] width 15 height 15
drag, startPoint x: 469, startPoint y: 281, endPoint x: 464, endPoint y: 299, distance: 18.6
click at [373, 267] on div "Color" at bounding box center [491, 299] width 15 height 15
type input "*******"
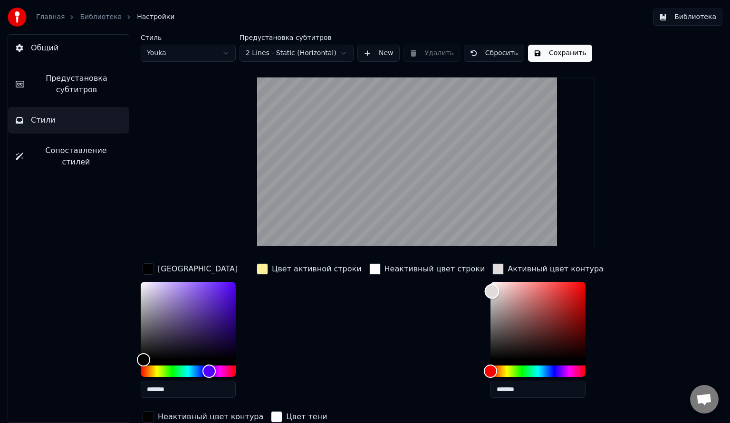
drag, startPoint x: 466, startPoint y: 302, endPoint x: 465, endPoint y: 290, distance: 11.9
click at [373, 267] on div "Color" at bounding box center [492, 291] width 15 height 15
click at [80, 17] on link "Библиотека" at bounding box center [101, 17] width 42 height 10
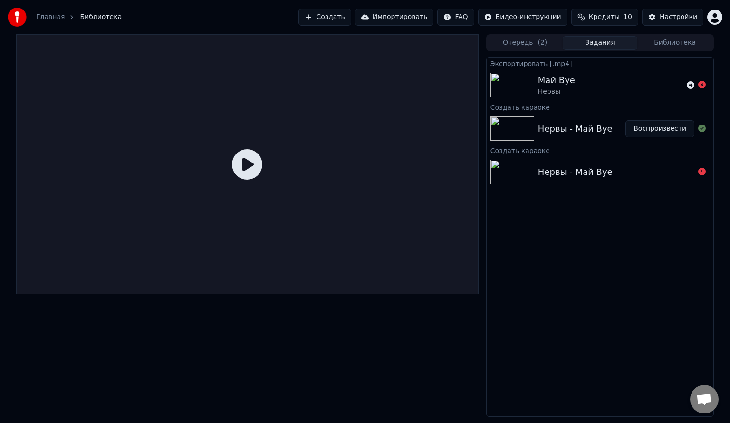
click at [373, 135] on button "Воспроизвести" at bounding box center [660, 128] width 69 height 17
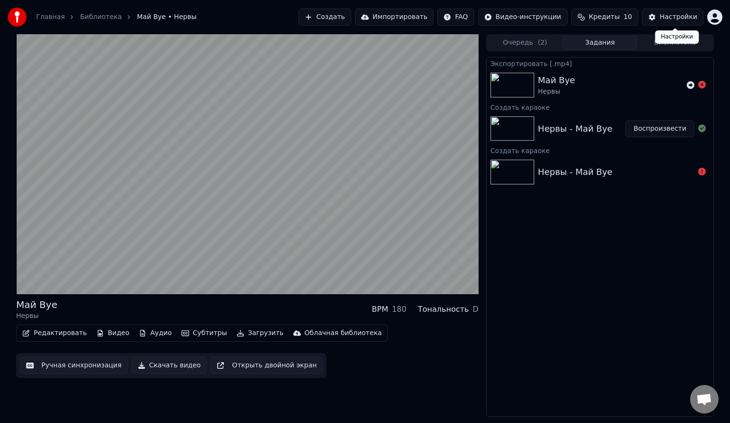
click at [373, 15] on div "Настройки" at bounding box center [679, 17] width 38 height 10
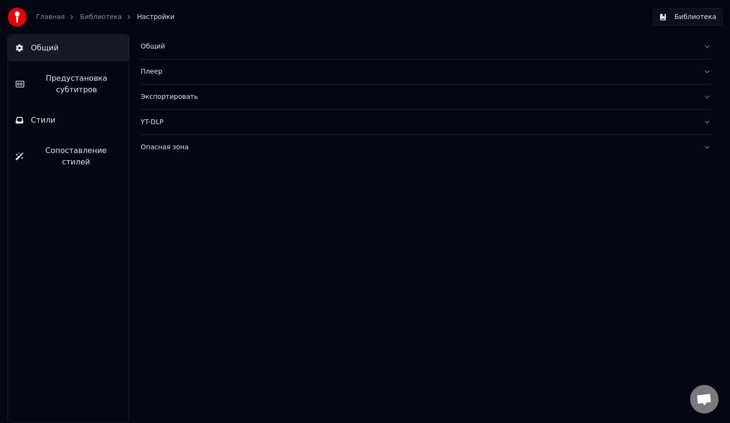
click at [103, 69] on button "Предустановка субтитров" at bounding box center [68, 84] width 121 height 38
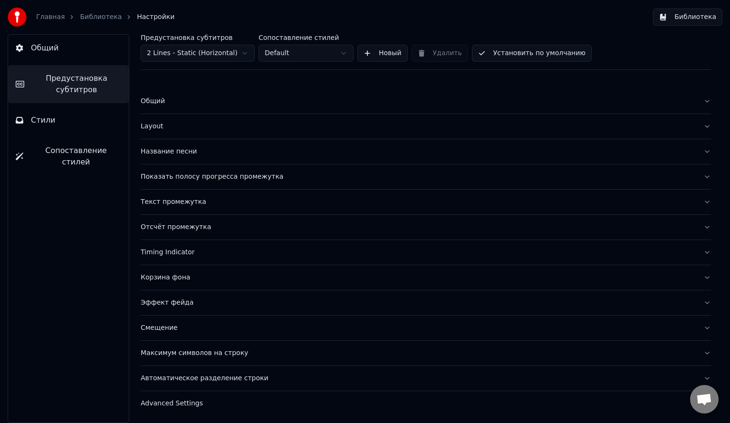
click at [191, 215] on button "Отсчёт промежутка" at bounding box center [426, 227] width 570 height 25
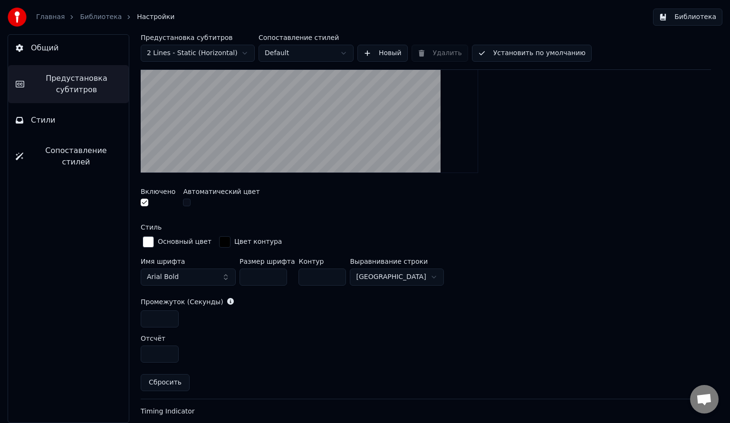
scroll to position [251, 0]
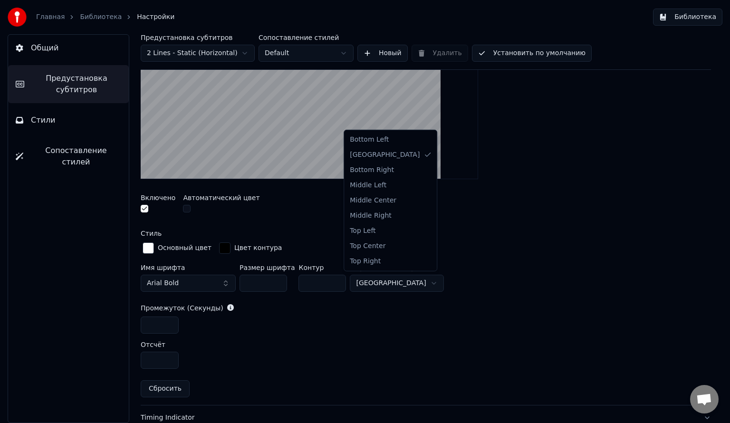
click at [373, 267] on html "Главная Библиотека Настройки Библиотека Общий Предустановка субтитров Стили Соп…" at bounding box center [365, 211] width 730 height 423
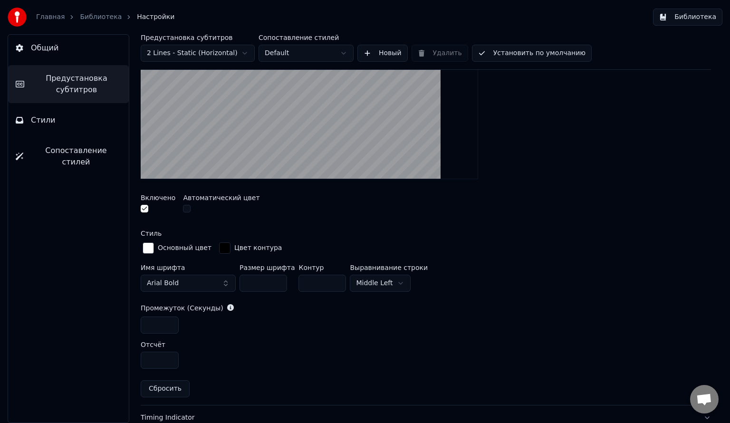
click at [373, 267] on html "Главная Библиотека Настройки Библиотека Общий Предустановка субтитров Стили Соп…" at bounding box center [365, 211] width 730 height 423
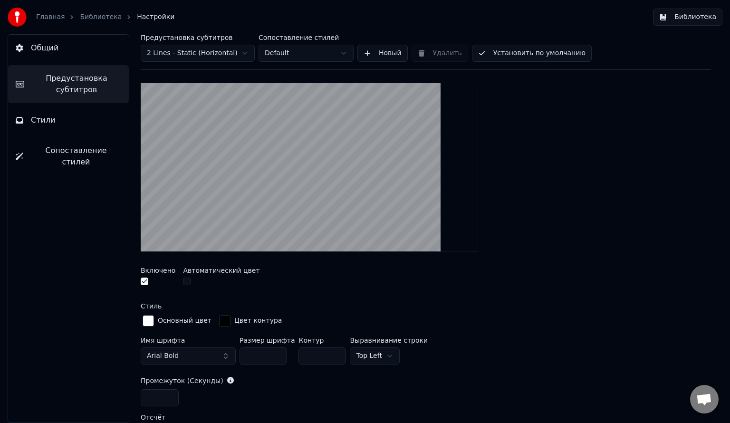
scroll to position [198, 0]
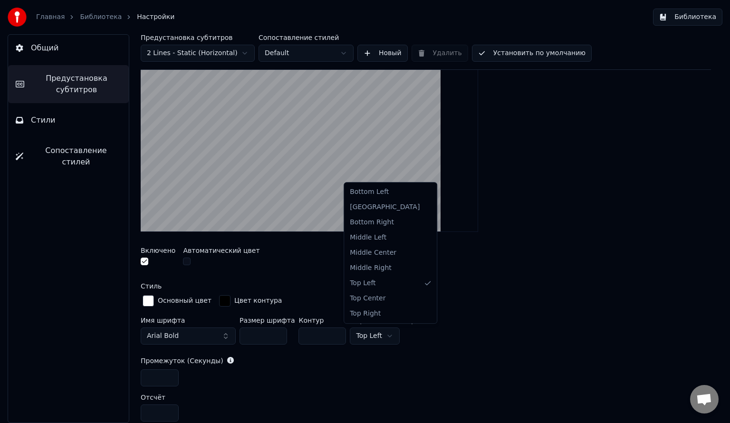
click at [373, 267] on html "Главная Библиотека Настройки Библиотека Общий Предустановка субтитров Стили Соп…" at bounding box center [365, 211] width 730 height 423
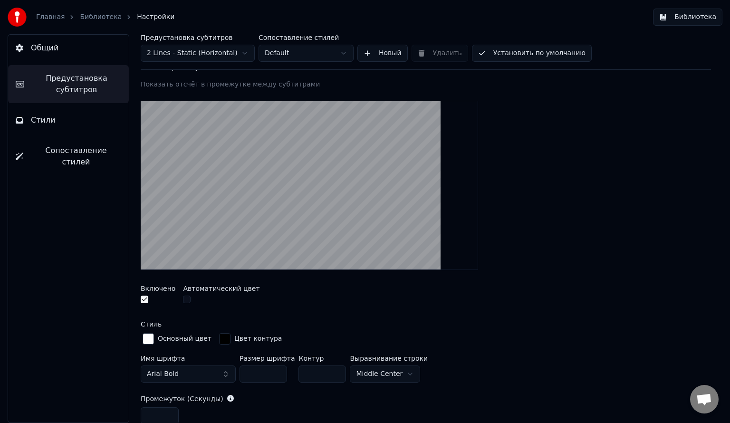
scroll to position [159, 0]
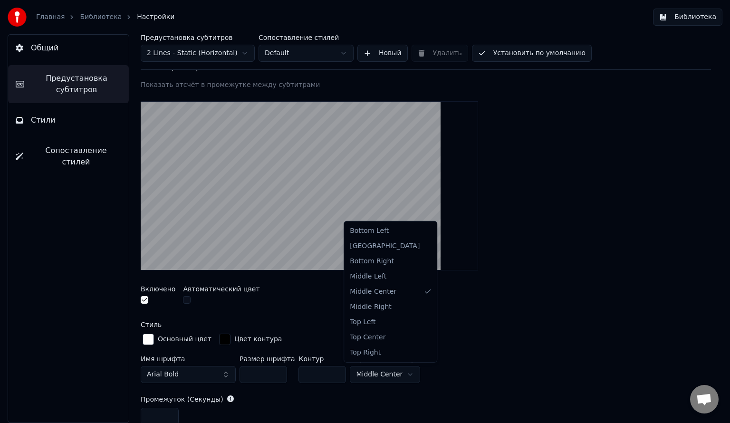
click at [373, 267] on html "Главная Библиотека Настройки Библиотека Общий Предустановка субтитров Стили Соп…" at bounding box center [365, 211] width 730 height 423
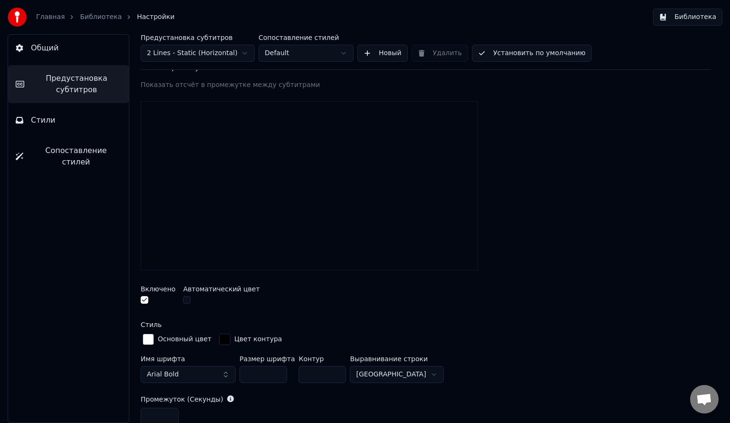
type input "***"
click at [277, 267] on input "***" at bounding box center [264, 374] width 48 height 17
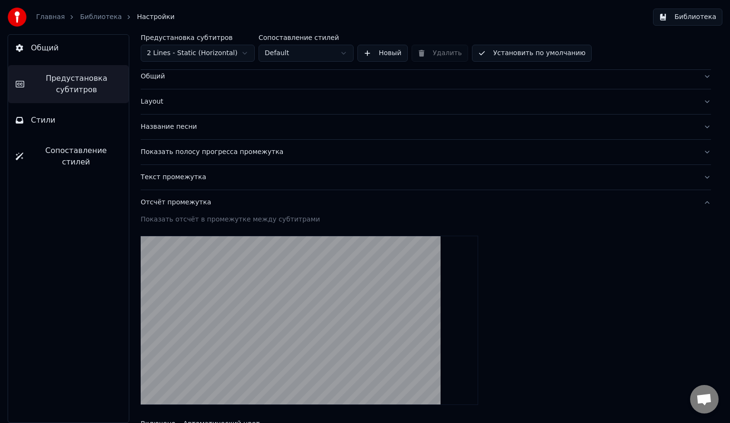
scroll to position [26, 0]
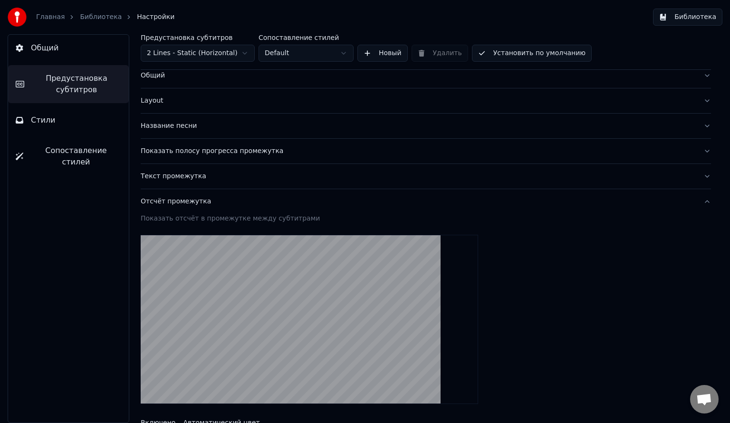
click at [373, 47] on button "Установить по умолчанию" at bounding box center [532, 53] width 120 height 17
click at [373, 50] on button "Установить по умолчанию" at bounding box center [532, 53] width 120 height 17
click at [40, 22] on div "Главная Библиотека Настройки" at bounding box center [91, 17] width 167 height 19
click at [44, 14] on link "Главная" at bounding box center [50, 17] width 29 height 10
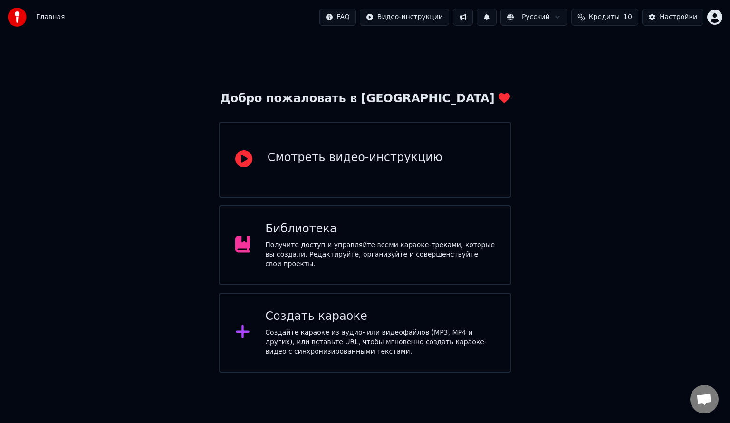
click at [340, 240] on div "Библиотека Получите доступ и управляйте всеми караоке-треками, которые вы созда…" at bounding box center [380, 246] width 230 height 48
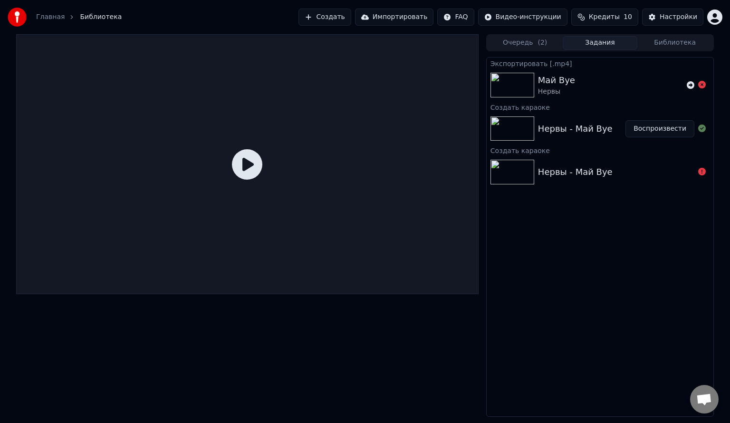
click at [373, 139] on div "Нервы - Май Byе Воспроизвести" at bounding box center [600, 129] width 227 height 32
click at [373, 135] on button "Воспроизвести" at bounding box center [660, 128] width 69 height 17
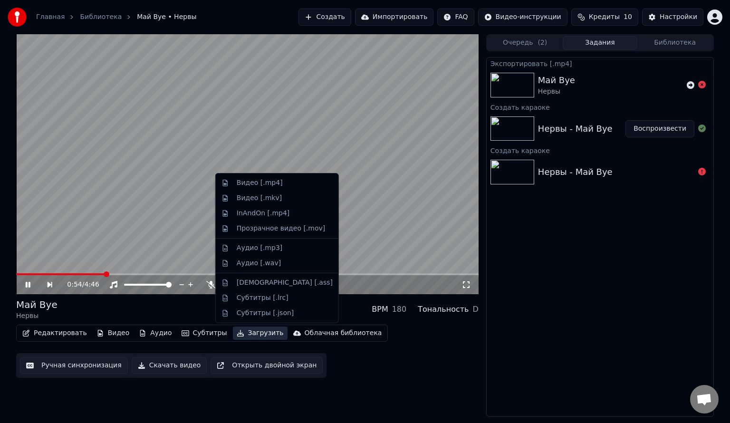
click at [235, 267] on button "Загрузить" at bounding box center [260, 333] width 55 height 13
click at [260, 188] on div "Видео [.mp4]" at bounding box center [277, 182] width 119 height 15
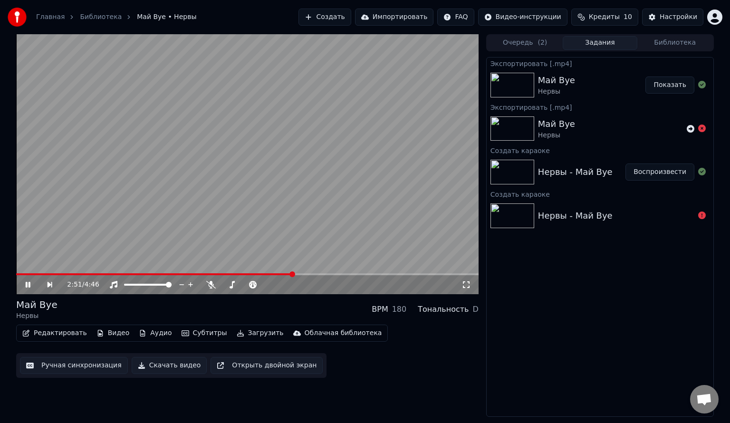
click at [342, 247] on video at bounding box center [247, 164] width 463 height 260
